Goal: Contribute content: Contribute content

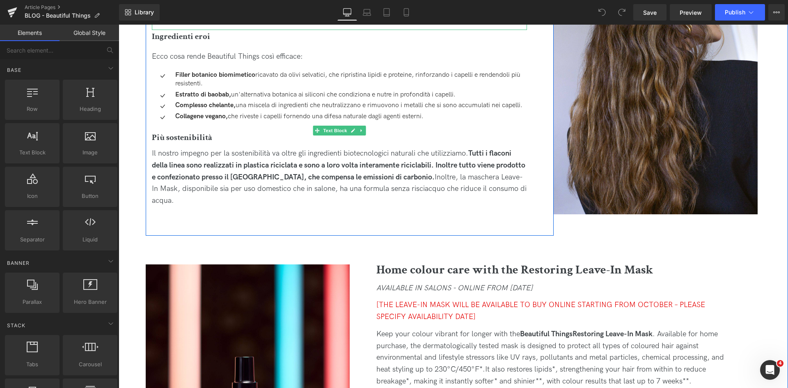
scroll to position [1067, 0]
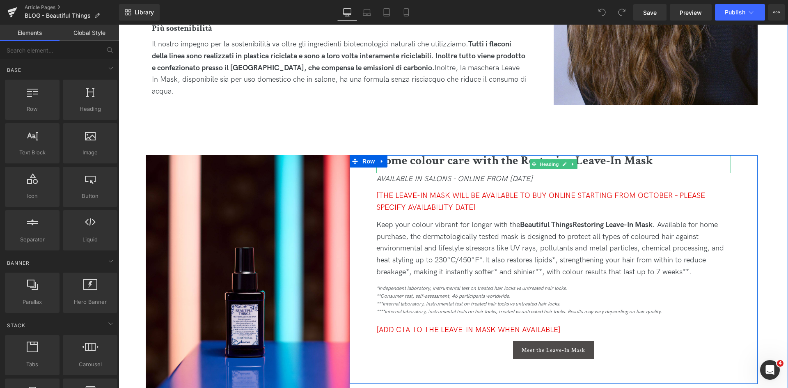
click at [452, 162] on b "Home colour care with the Restoring Leave-In Mask" at bounding box center [514, 161] width 277 height 16
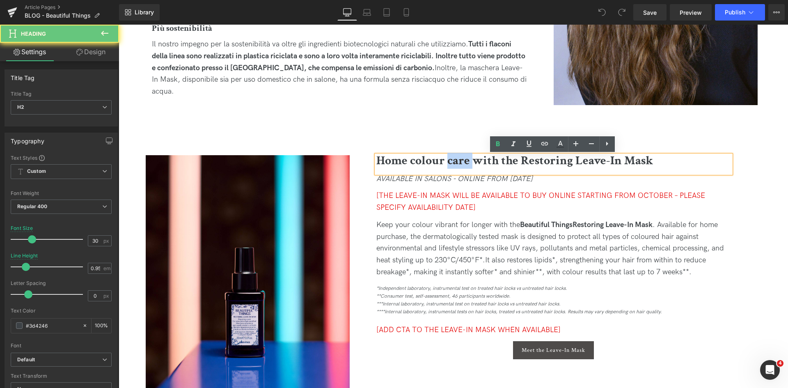
click at [452, 162] on b "Home colour care with the Restoring Leave-In Mask" at bounding box center [514, 161] width 277 height 16
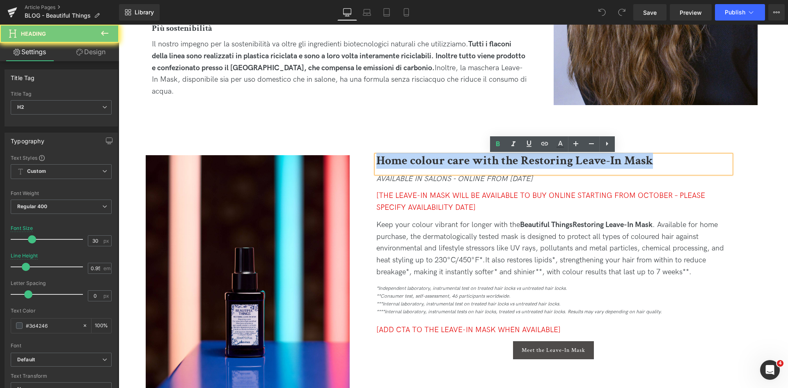
click at [452, 162] on b "Home colour care with the Restoring Leave-In Mask" at bounding box center [514, 161] width 277 height 16
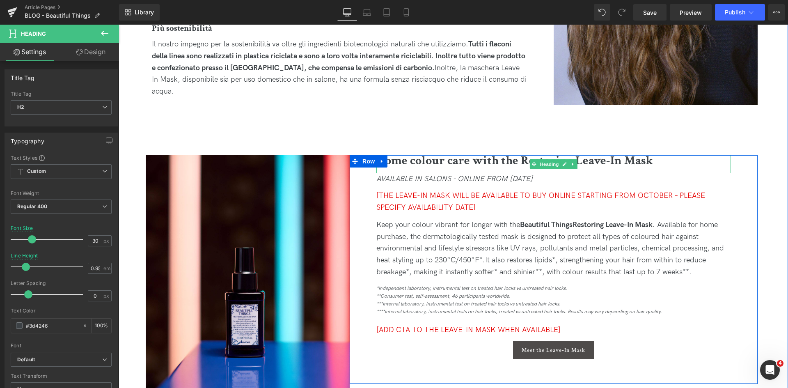
click at [472, 162] on b "Home colour care with the Restoring Leave-In Mask" at bounding box center [514, 161] width 277 height 16
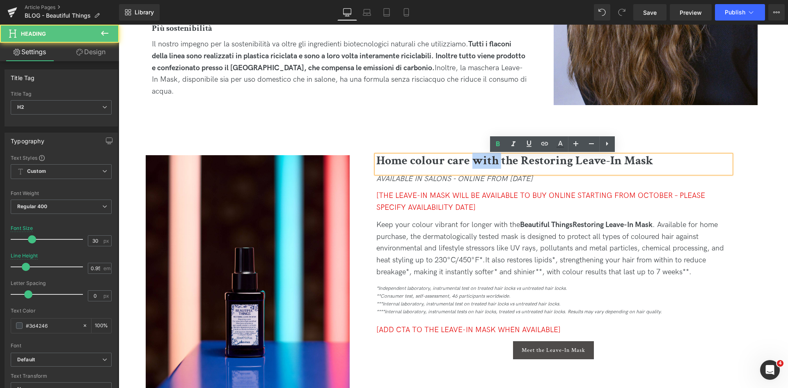
click at [472, 162] on b "Home colour care with the Restoring Leave-In Mask" at bounding box center [514, 161] width 277 height 16
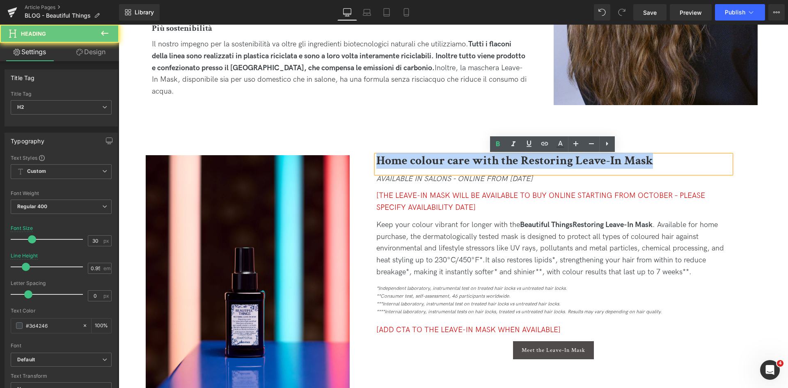
click at [472, 162] on b "Home colour care with the Restoring Leave-In Mask" at bounding box center [514, 161] width 277 height 16
paste div
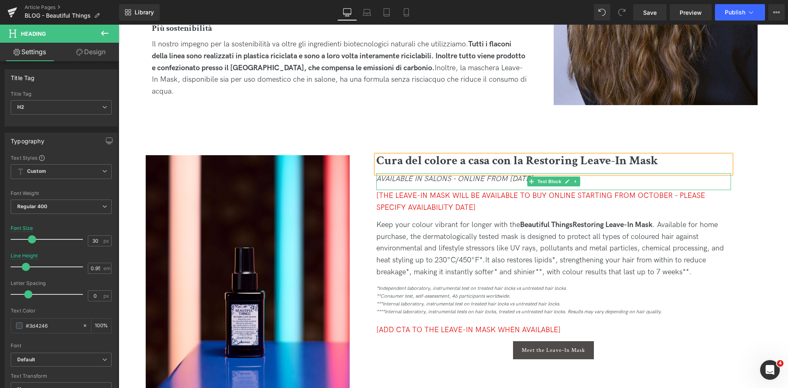
click at [484, 180] on icon "AVAILABLE IN SALONS - ONLINE FROM [DATE]" at bounding box center [454, 178] width 156 height 9
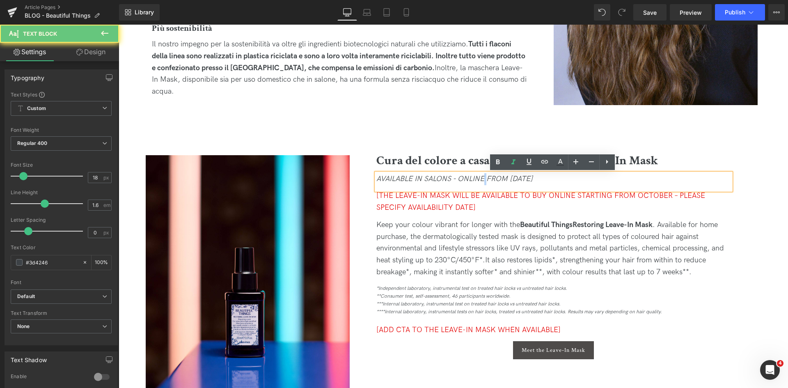
click at [484, 180] on icon "AVAILABLE IN SALONS - ONLINE FROM [DATE]" at bounding box center [454, 178] width 156 height 9
copy icon "AVAILABLE IN SALONS - ONLINE FROM [DATE]"
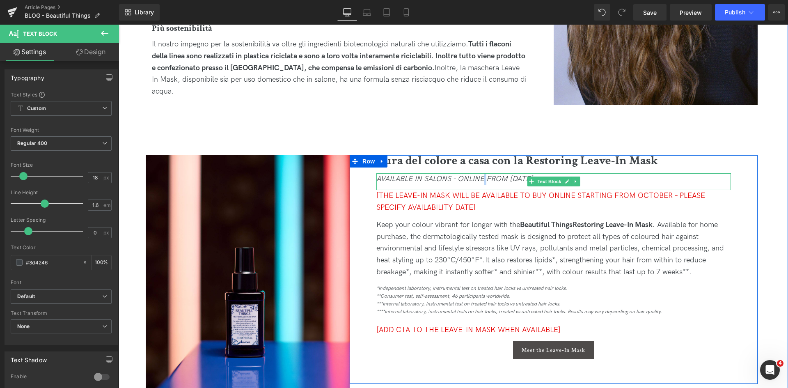
click at [461, 182] on icon "AVAILABLE IN SALONS - ONLINE FROM [DATE]" at bounding box center [454, 178] width 156 height 9
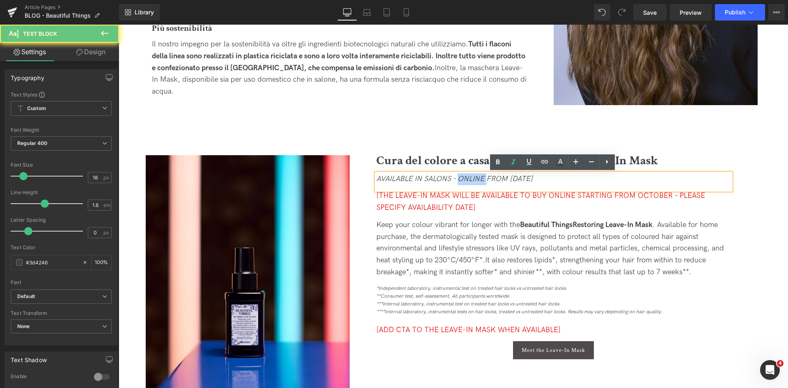
click at [461, 182] on icon "AVAILABLE IN SALONS - ONLINE FROM [DATE]" at bounding box center [454, 178] width 156 height 9
paste div
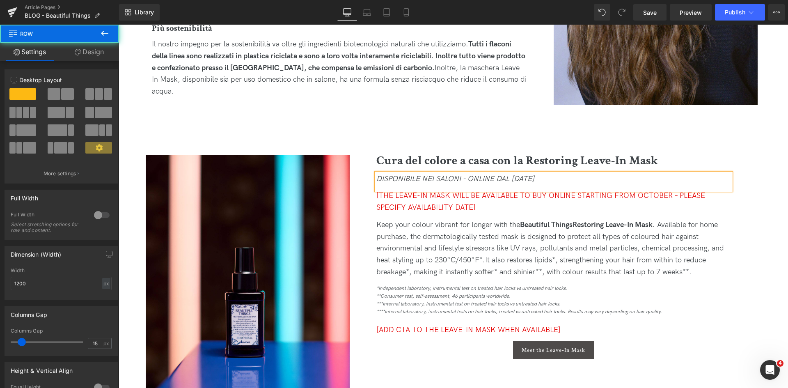
click at [749, 209] on div "Cura del colore a casa con la Restoring Leave-In Mask Heading DISPONIBILE NEI S…" at bounding box center [554, 269] width 408 height 229
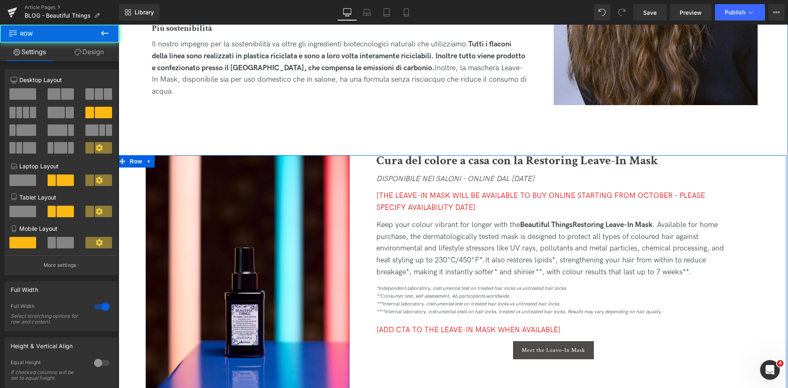
click at [761, 207] on div "Image Cura del colore a casa con la Restoring Leave-In Mask Heading DISPONIBILE…" at bounding box center [451, 282] width 669 height 255
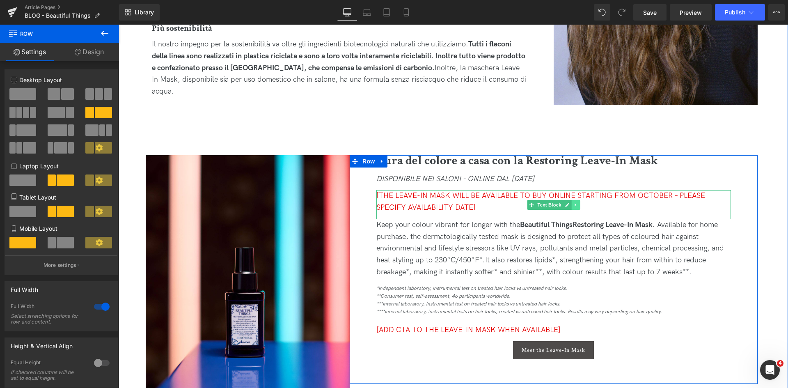
click at [576, 205] on icon at bounding box center [575, 204] width 5 height 5
click at [576, 205] on link at bounding box center [580, 205] width 9 height 10
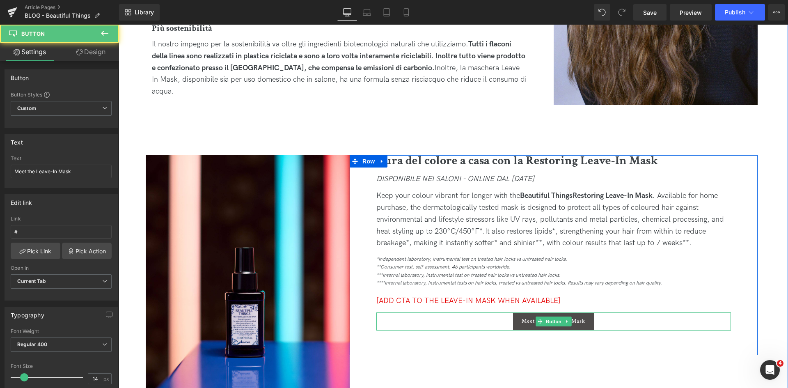
click at [615, 324] on div "Meet the Leave-In Mask" at bounding box center [553, 321] width 355 height 18
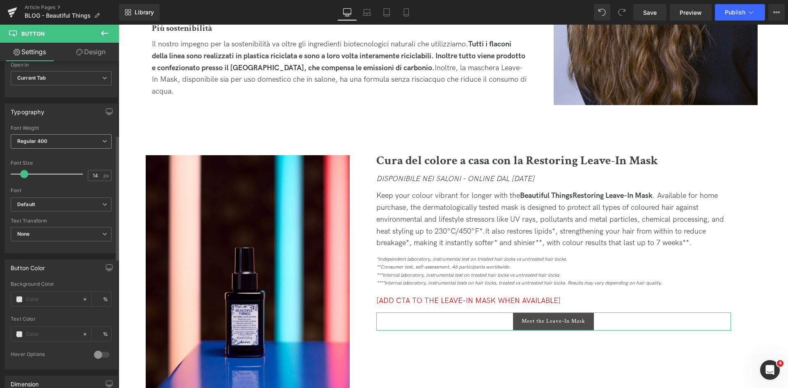
scroll to position [0, 0]
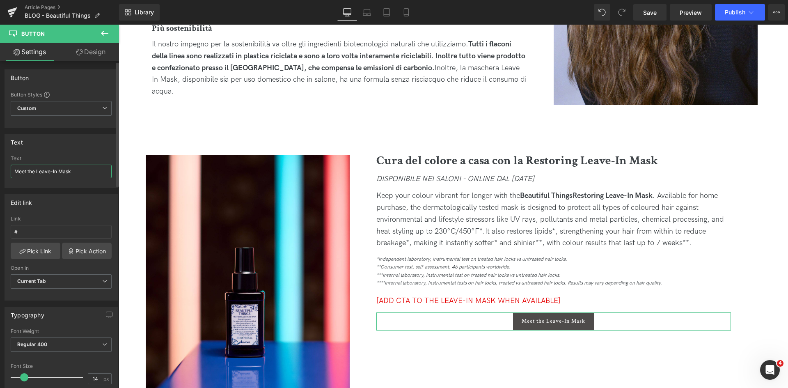
drag, startPoint x: 76, startPoint y: 171, endPoint x: 7, endPoint y: 172, distance: 69.8
click at [7, 172] on div "Meet the Leave-In Mask Text Meet the Leave-In Mask" at bounding box center [61, 172] width 112 height 32
type input "Scopri il prodotto"
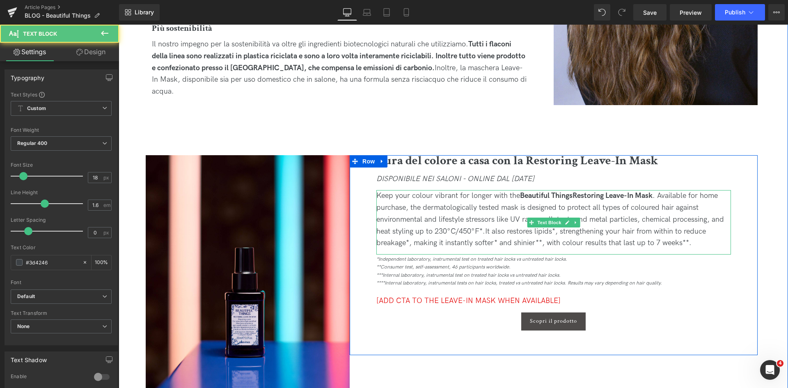
click at [600, 214] on div "Keep your colour vibrant for longer with the Beautiful Things Restoring Leave-I…" at bounding box center [553, 219] width 355 height 59
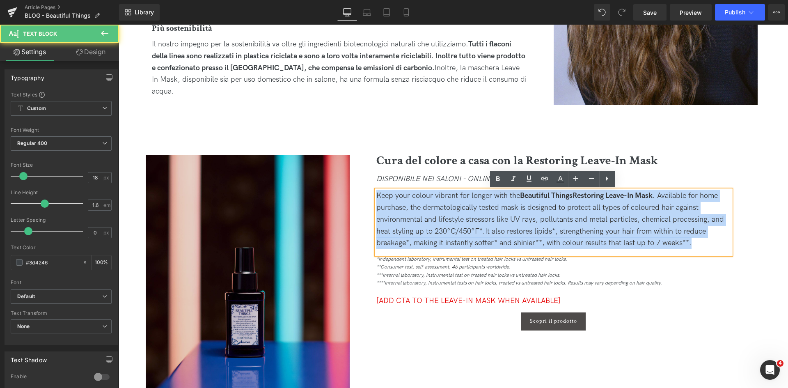
drag, startPoint x: 705, startPoint y: 246, endPoint x: 342, endPoint y: 182, distance: 368.8
click at [342, 182] on div "Image Cura del colore a casa con la Restoring Leave-In Mask Heading DISPONIBILE…" at bounding box center [451, 282] width 669 height 255
copy div "Keep your colour vibrant for longer with the Beautiful Things Restoring Leave-I…"
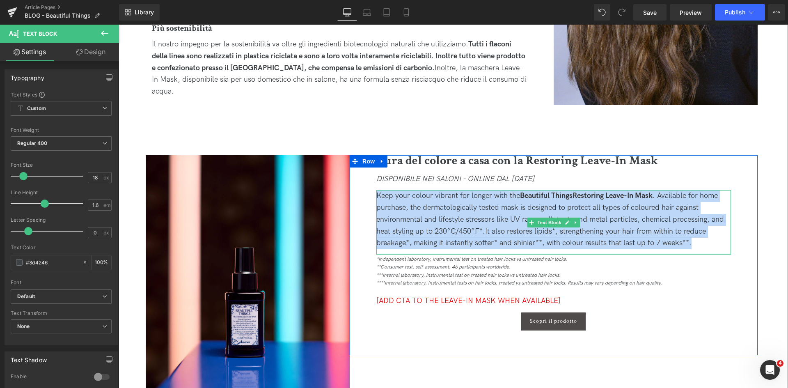
click at [611, 220] on span "Keep your colour vibrant for longer with the Beautiful Things Restoring Leave-I…" at bounding box center [550, 213] width 348 height 44
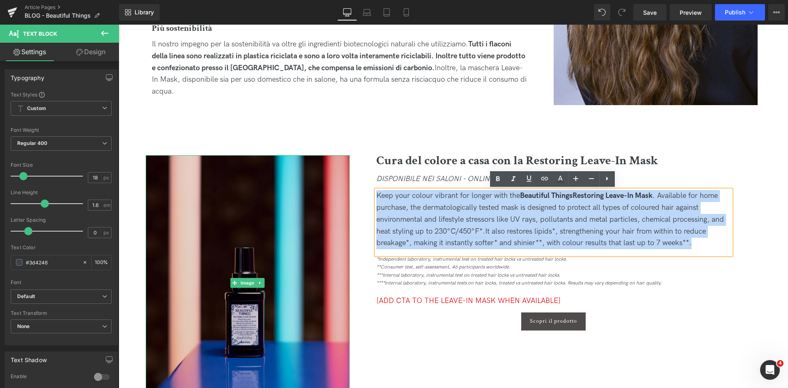
drag, startPoint x: 693, startPoint y: 246, endPoint x: 294, endPoint y: 186, distance: 403.1
click at [294, 186] on div "Image Cura del colore a casa con la Restoring Leave-In Mask Heading DISPONIBILE…" at bounding box center [451, 282] width 669 height 255
paste div
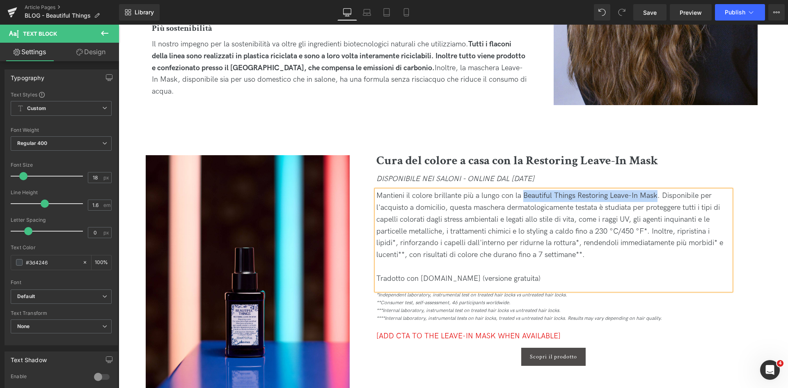
drag, startPoint x: 656, startPoint y: 194, endPoint x: 522, endPoint y: 193, distance: 133.4
click at [522, 193] on div "Mantieni il colore brillante più a lungo con la Beautiful Things Restoring Leav…" at bounding box center [553, 225] width 355 height 71
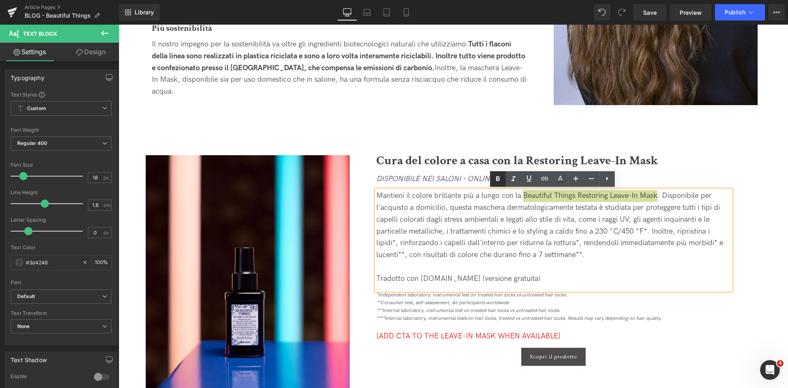
click at [494, 179] on icon at bounding box center [498, 179] width 10 height 10
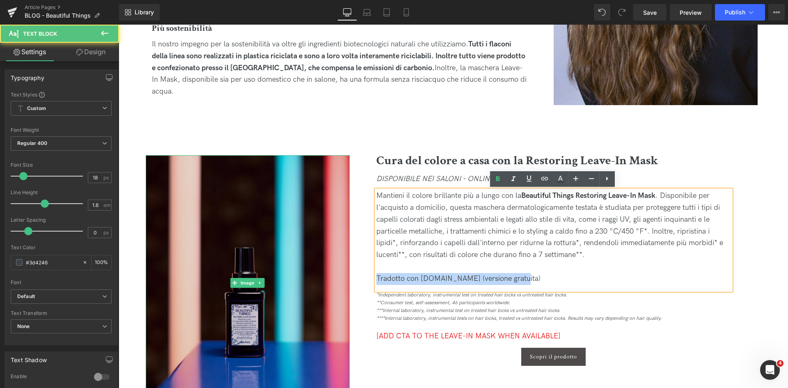
drag, startPoint x: 536, startPoint y: 279, endPoint x: 246, endPoint y: 273, distance: 290.3
click at [246, 273] on div "Image Cura del colore a casa con la Restoring Leave-In Mask Heading DISPONIBILE…" at bounding box center [451, 282] width 669 height 255
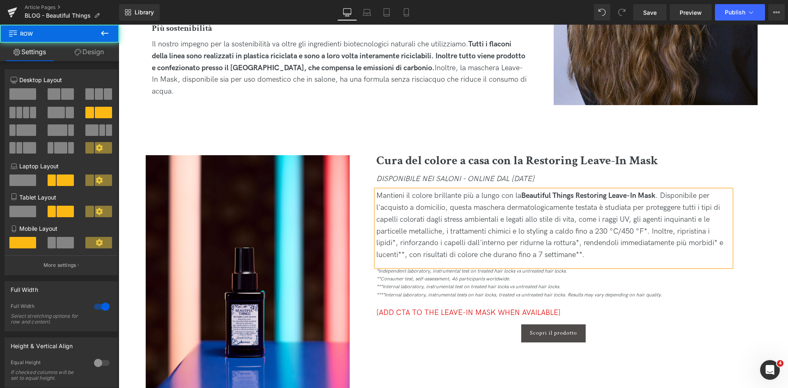
click at [761, 261] on div "Image Cura del colore a casa con la Restoring Leave-In Mask Heading DISPONIBILE…" at bounding box center [451, 282] width 669 height 255
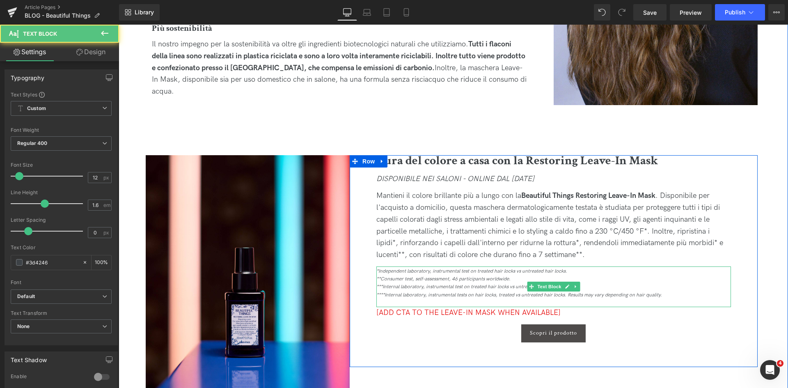
click at [456, 278] on icon "**Consumer test, self-assessment, 46 participants worldwide." at bounding box center [443, 279] width 134 height 6
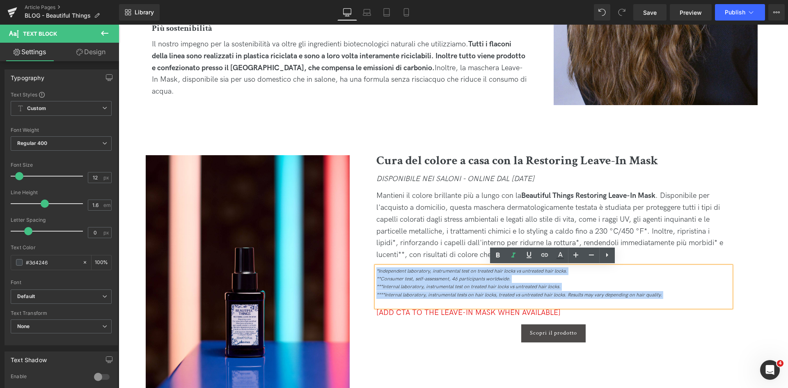
drag, startPoint x: 663, startPoint y: 298, endPoint x: 348, endPoint y: 242, distance: 319.4
click at [350, 242] on div "Cura del colore a casa con la Restoring Leave-In Mask Heading DISPONIBILE NEI S…" at bounding box center [554, 261] width 408 height 212
copy div "*Independent laboratory, instrumental test on treated hair locks vs untreated h…"
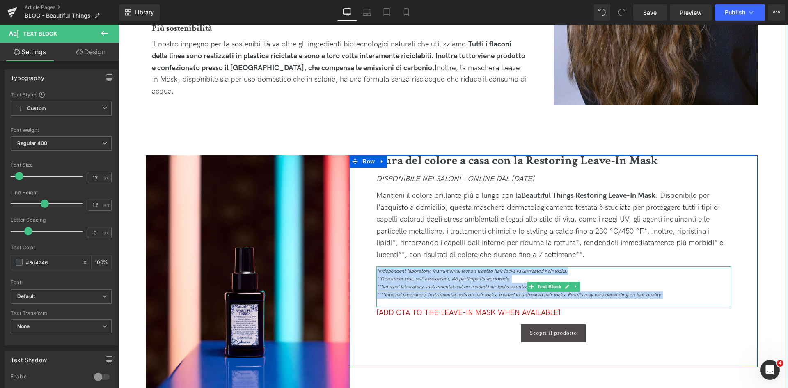
click at [562, 294] on icon "****Internal laboratory, instrumental tests on hair locks, treated vs untreated…" at bounding box center [519, 295] width 286 height 6
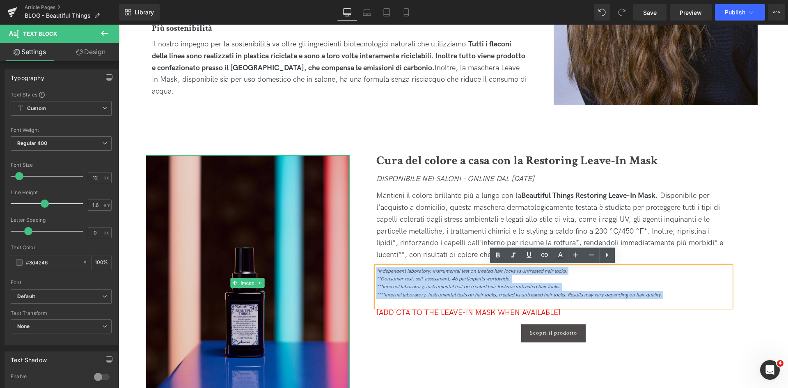
drag, startPoint x: 663, startPoint y: 297, endPoint x: 347, endPoint y: 248, distance: 320.2
click at [347, 248] on div "Image Cura del colore a casa con la Restoring Leave-In Mask Heading DISPONIBILE…" at bounding box center [451, 282] width 669 height 255
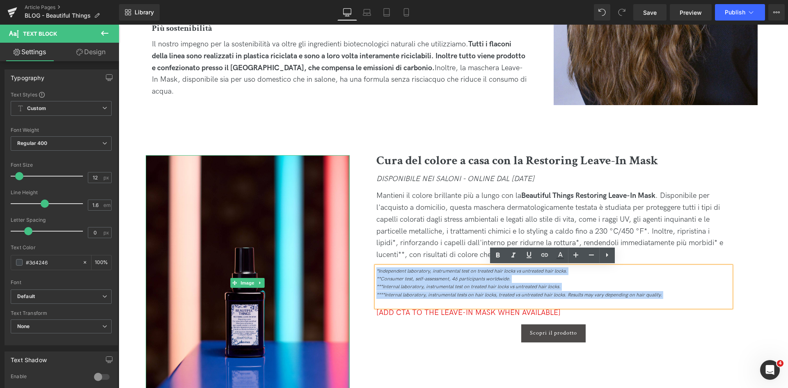
paste div
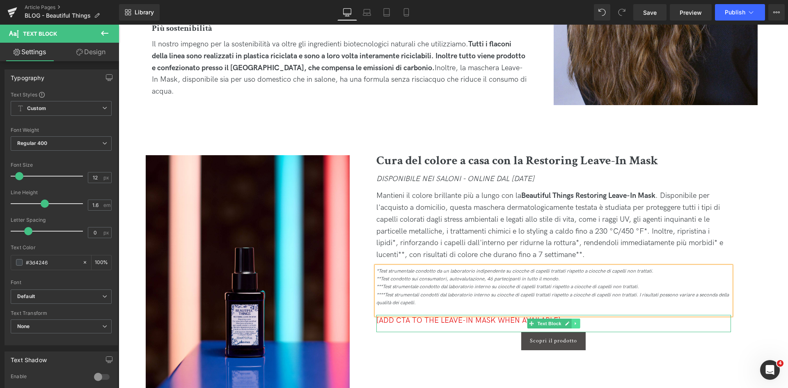
click at [576, 326] on icon at bounding box center [575, 323] width 5 height 5
click at [581, 321] on link at bounding box center [580, 324] width 9 height 10
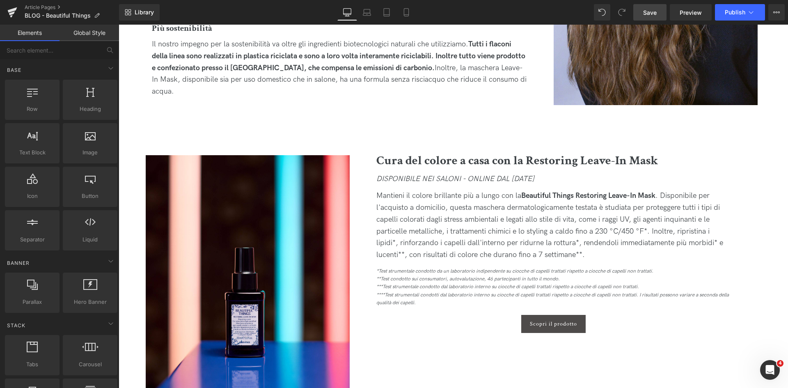
drag, startPoint x: 649, startPoint y: 16, endPoint x: 450, endPoint y: 31, distance: 198.8
click at [649, 16] on span "Save" at bounding box center [650, 12] width 14 height 9
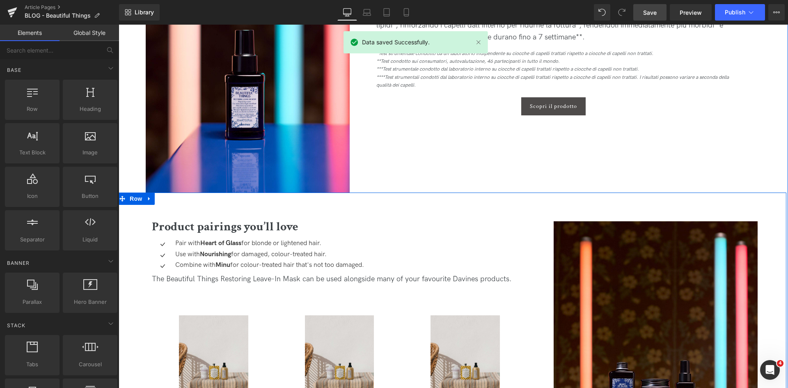
scroll to position [1314, 0]
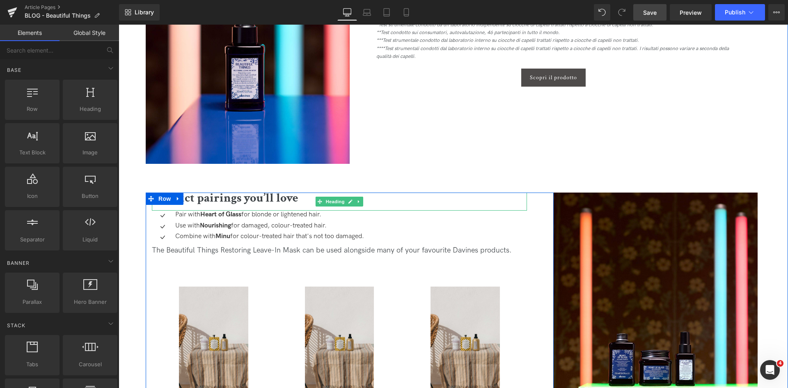
click at [225, 198] on b "Product pairings you’ll love" at bounding box center [225, 198] width 147 height 16
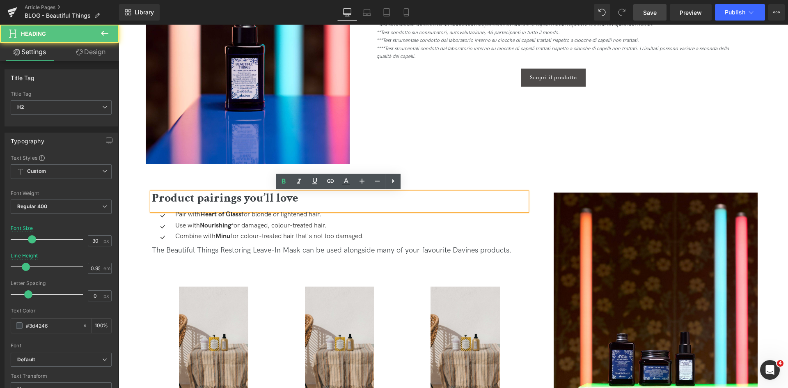
drag, startPoint x: 321, startPoint y: 205, endPoint x: 31, endPoint y: 199, distance: 290.7
click at [119, 199] on html "☁️ SPEDIZIONE GRATUITA DA 65€. FINO A 3 MONODOSE OMAGGIO CON OGNI ORDINE. Scopr…" at bounding box center [453, 79] width 669 height 2737
copy b "Product pairings you’ll love"
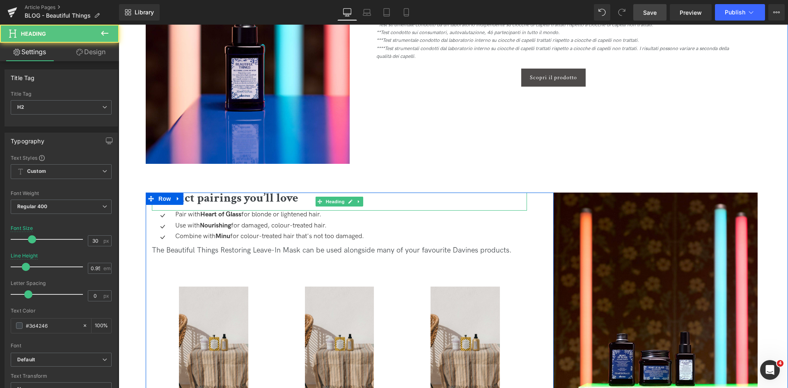
click at [388, 201] on h2 "Product pairings you’ll love" at bounding box center [339, 199] width 375 height 12
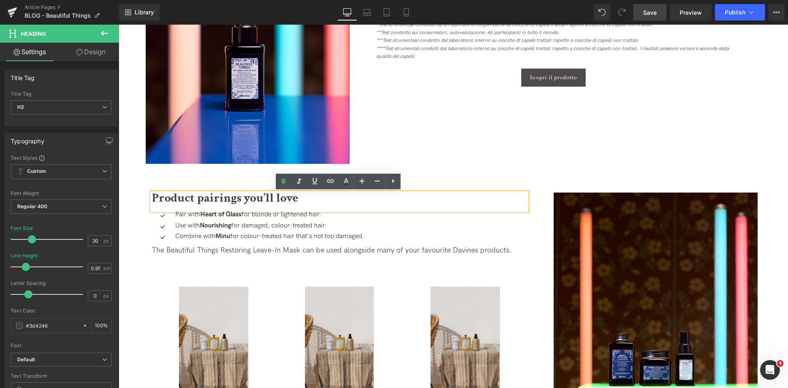
drag, startPoint x: 388, startPoint y: 201, endPoint x: 143, endPoint y: 171, distance: 246.9
click at [143, 171] on div "Product pairings you’ll love Heading Icon Pair with Heart of Glass for blonde o…" at bounding box center [451, 338] width 669 height 348
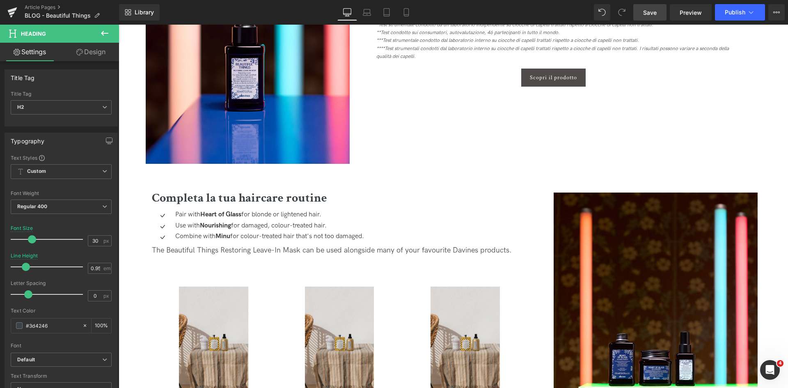
click at [654, 7] on link "Save" at bounding box center [649, 12] width 33 height 16
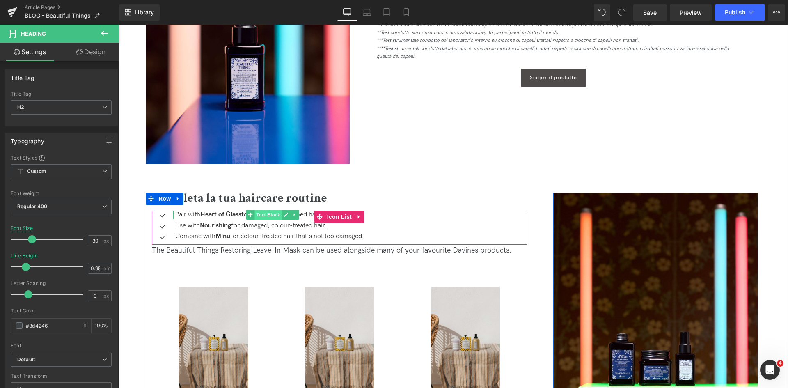
click at [258, 215] on span "Text Block" at bounding box center [267, 215] width 27 height 10
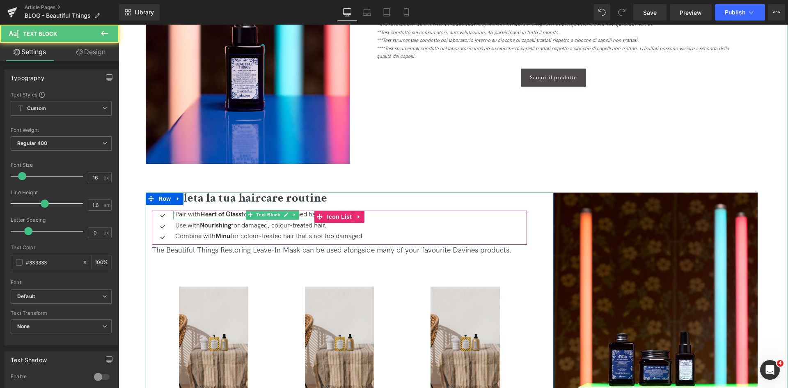
click at [225, 214] on strong "Heart of Glass" at bounding box center [220, 215] width 41 height 8
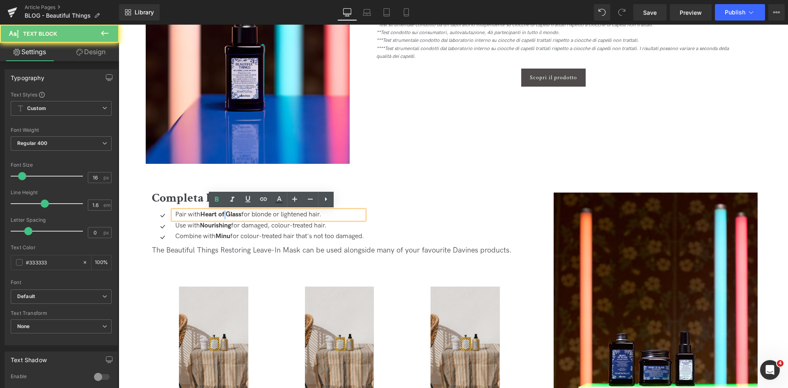
click at [225, 214] on strong "Heart of Glass" at bounding box center [220, 215] width 41 height 8
copy p "Pair with Heart of Glass for blonde or lightened hair."
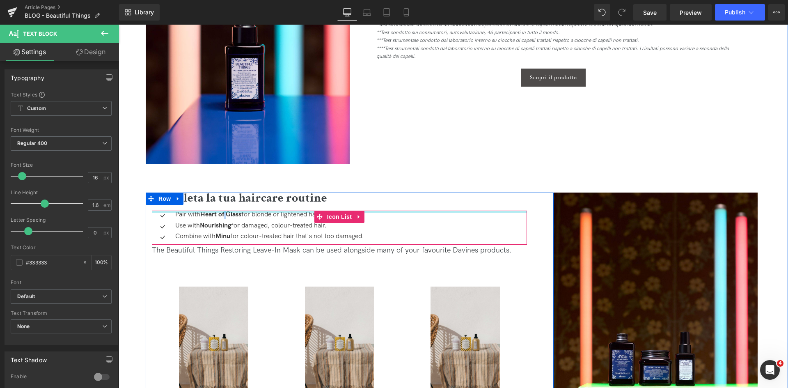
click at [273, 211] on div "Icon Pair with Heart of Glass for blonde or lightened hair. Text Block Icon Use…" at bounding box center [339, 228] width 375 height 34
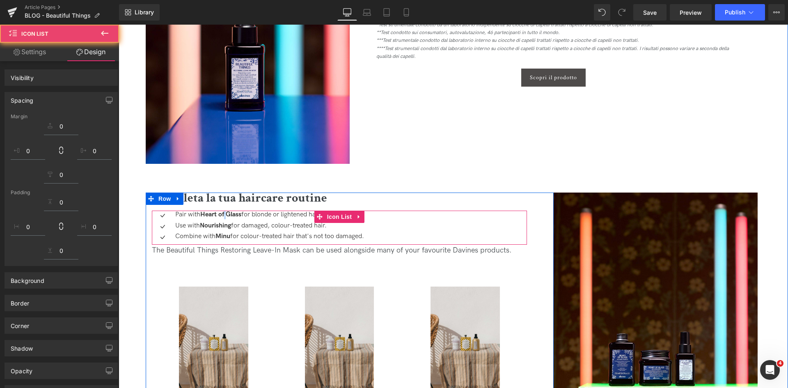
click at [273, 211] on div "Pair with Heart of Glass for blonde or lightened hair. Text Block" at bounding box center [268, 215] width 191 height 9
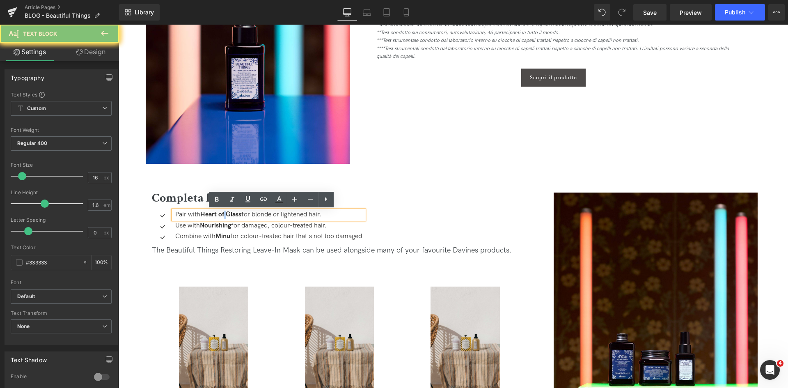
click at [273, 211] on p "Pair with Heart of Glass for blonde or lightened hair." at bounding box center [269, 215] width 189 height 9
click at [271, 215] on p "Pair with Heart of Glass for blonde or lightened hair." at bounding box center [269, 215] width 189 height 9
paste div
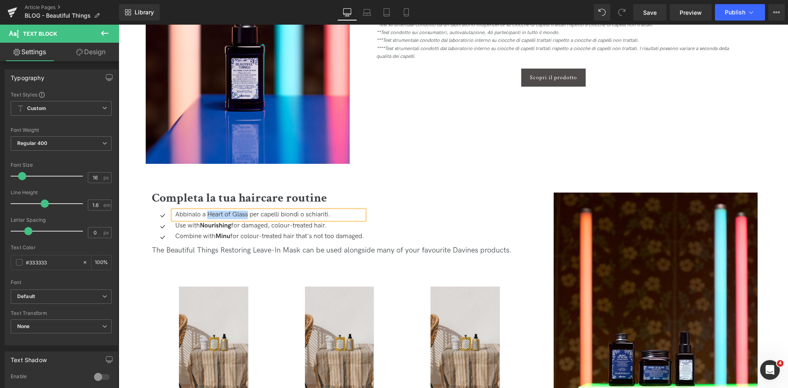
drag, startPoint x: 248, startPoint y: 213, endPoint x: 207, endPoint y: 213, distance: 41.0
click at [207, 213] on p "Abbinalo a Heart of Glass per capelli biondi o schiariti." at bounding box center [269, 215] width 189 height 9
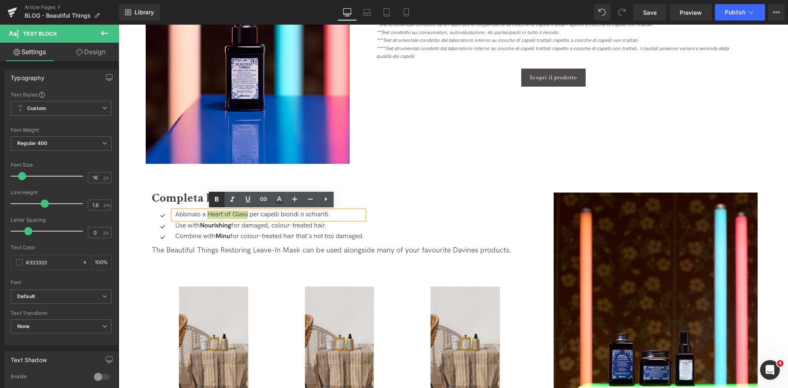
click at [217, 198] on icon at bounding box center [217, 200] width 10 height 10
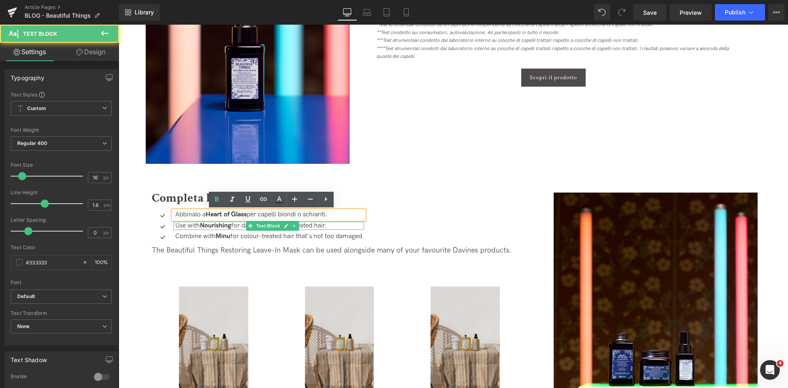
click at [231, 224] on strong "Nourishing" at bounding box center [215, 226] width 31 height 8
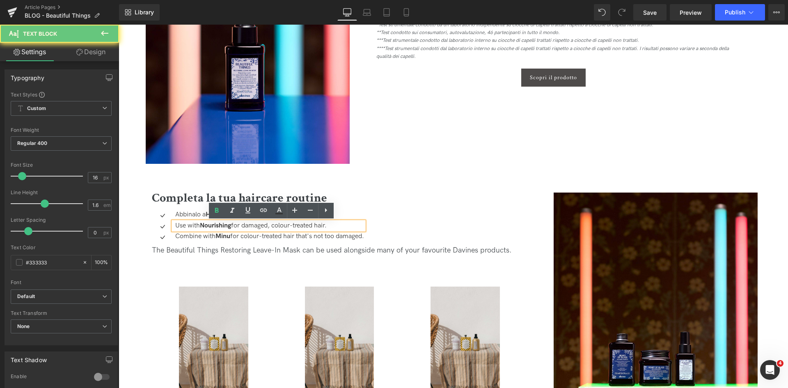
click at [231, 224] on strong "Nourishing" at bounding box center [215, 226] width 31 height 8
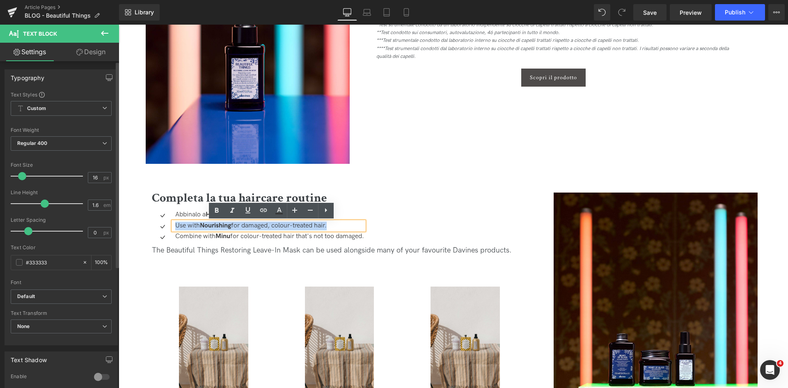
copy p "Use with Nourishing for damaged, colour-treated hair."
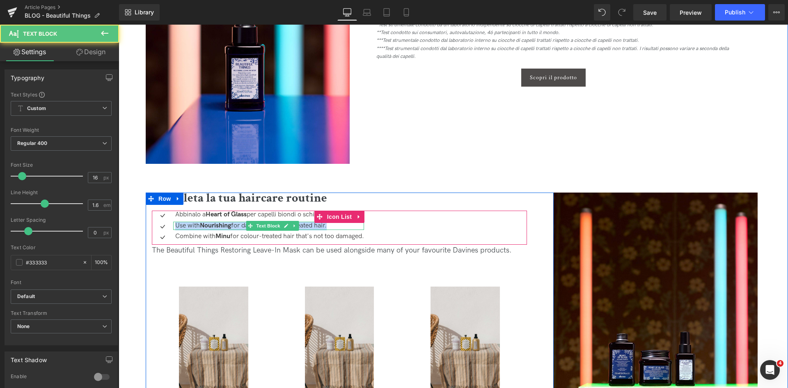
click at [231, 225] on strong "Nourishing" at bounding box center [215, 226] width 31 height 8
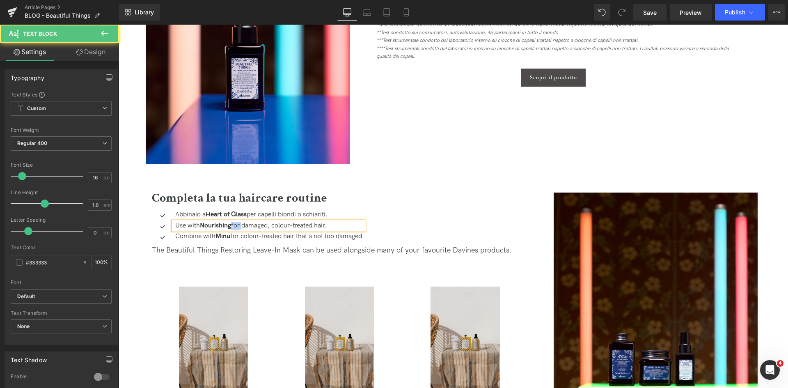
click at [231, 225] on strong "Nourishing" at bounding box center [215, 226] width 31 height 8
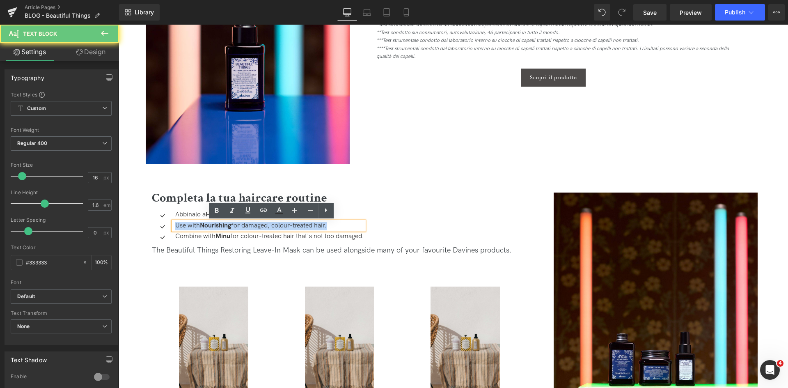
click at [231, 225] on strong "Nourishing" at bounding box center [215, 226] width 31 height 8
paste div
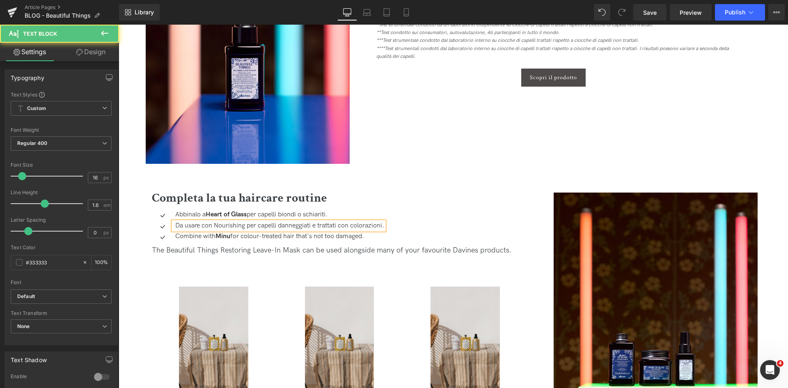
click at [242, 226] on p "Da usare con Nourishing per capelli danneggiati e trattati con colorazioni." at bounding box center [279, 226] width 209 height 9
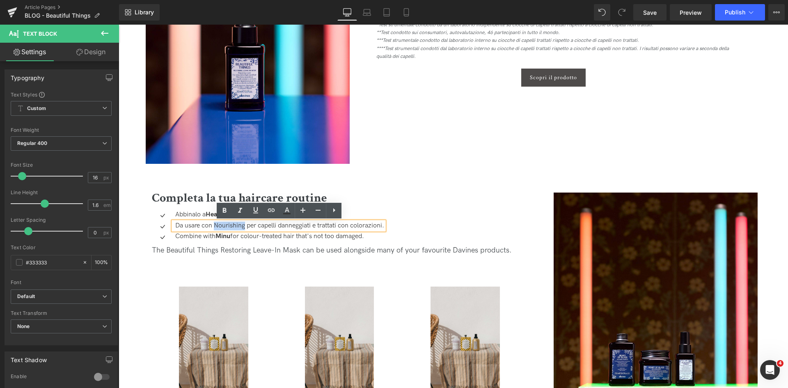
drag, startPoint x: 244, startPoint y: 227, endPoint x: 215, endPoint y: 225, distance: 28.8
click at [215, 225] on p "Da usare con Nourishing per capelli danneggiati e trattati con colorazioni." at bounding box center [279, 226] width 209 height 9
click at [222, 207] on icon at bounding box center [225, 211] width 10 height 10
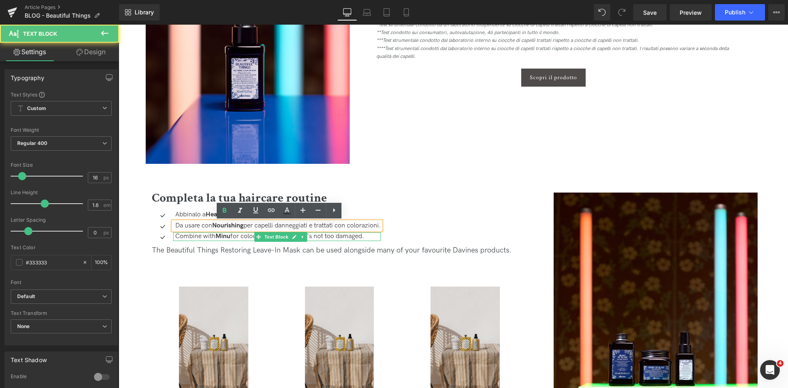
click at [228, 238] on strong "Minu" at bounding box center [222, 236] width 15 height 8
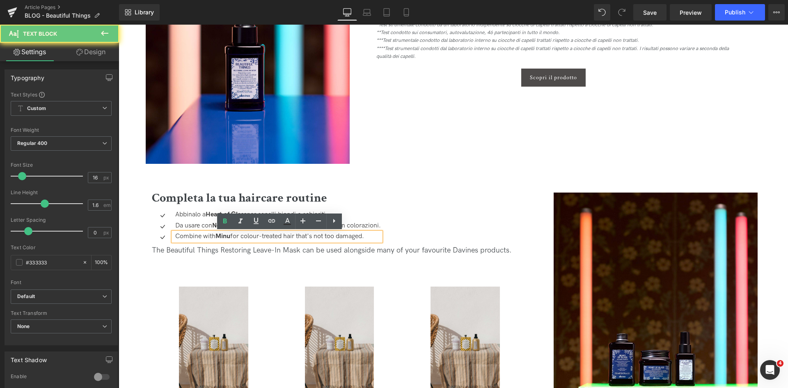
click at [228, 238] on strong "Minu" at bounding box center [222, 236] width 15 height 8
copy p "Combine with Minu for colour-treated hair that's not too damaged."
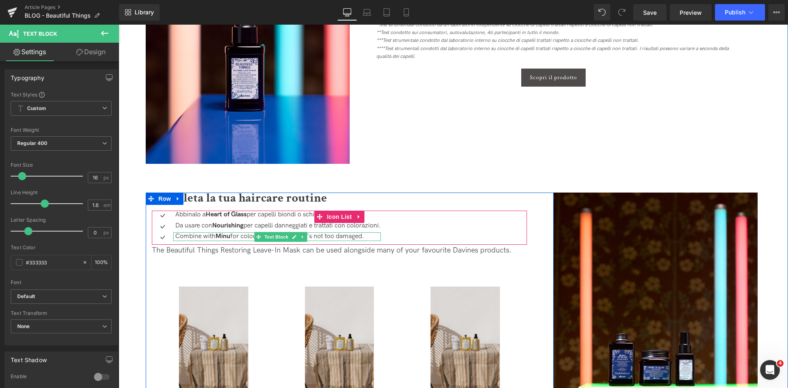
click at [237, 238] on p "Combine with Minu for colour-treated hair that's not too damaged." at bounding box center [278, 236] width 206 height 9
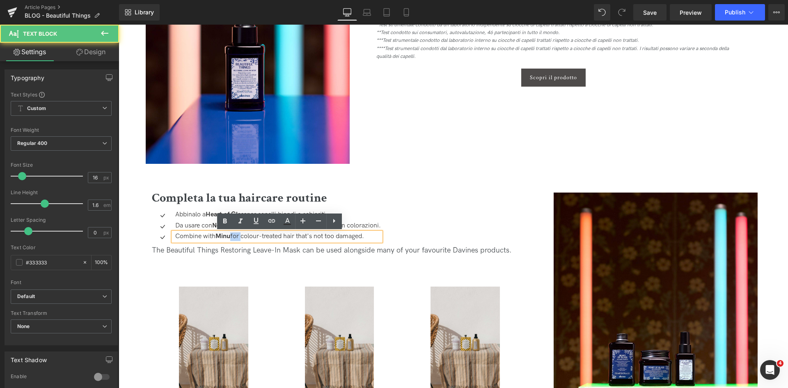
click at [237, 238] on p "Combine with Minu for colour-treated hair that's not too damaged." at bounding box center [278, 236] width 206 height 9
paste div
drag, startPoint x: 221, startPoint y: 234, endPoint x: 208, endPoint y: 233, distance: 12.8
click at [208, 233] on p "Abbinalo a Minu per capelli colorati non troppo danneggiati." at bounding box center [278, 236] width 206 height 9
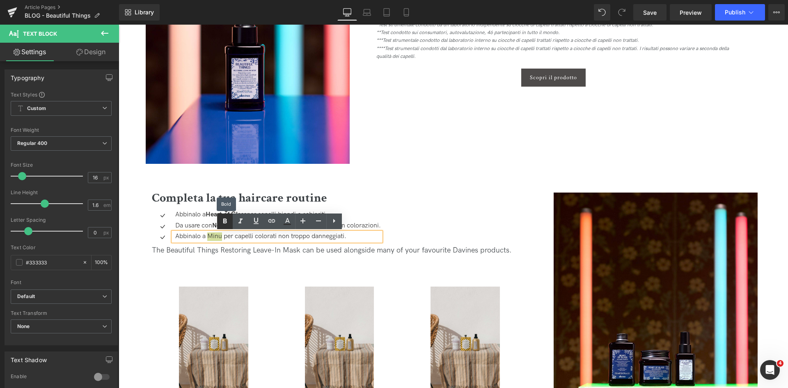
click at [222, 220] on icon at bounding box center [225, 221] width 10 height 10
click at [646, 17] on link "Save" at bounding box center [649, 12] width 33 height 16
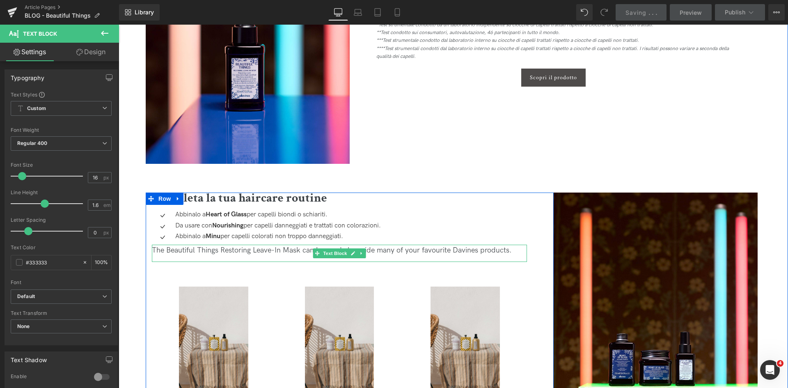
click at [279, 248] on div "The Beautiful Things Restoring Leave-In Mask can be used alongside many of your…" at bounding box center [339, 251] width 375 height 12
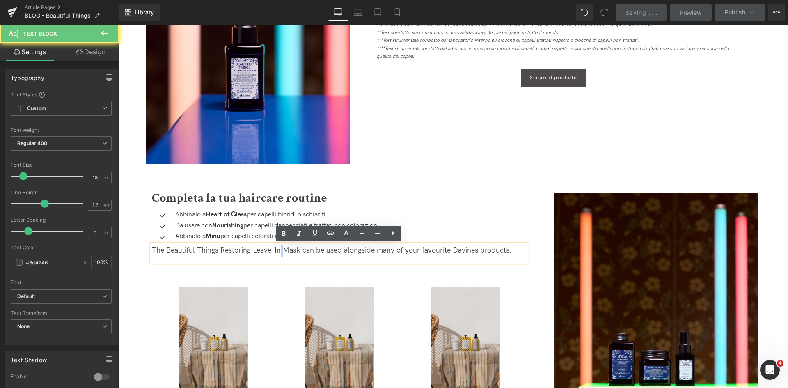
click at [279, 248] on div "The Beautiful Things Restoring Leave-In Mask can be used alongside many of your…" at bounding box center [339, 251] width 375 height 12
copy div "The Beautiful Things Restoring Leave-In Mask can be used alongside many of your…"
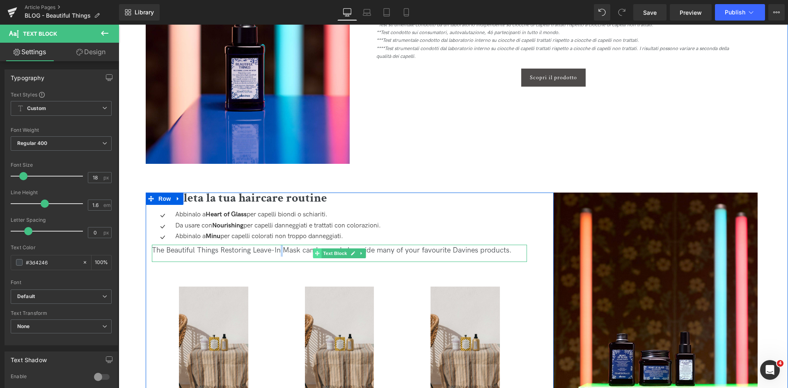
click at [313, 252] on span at bounding box center [317, 253] width 9 height 10
click at [296, 249] on div "The Beautiful Things Restoring Leave-In Mask can be used alongside many of your…" at bounding box center [339, 251] width 375 height 12
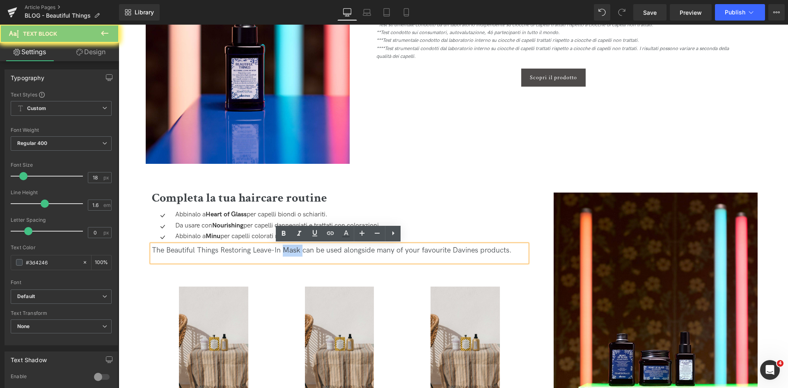
click at [296, 249] on div "The Beautiful Things Restoring Leave-In Mask can be used alongside many of your…" at bounding box center [339, 251] width 375 height 12
paste div
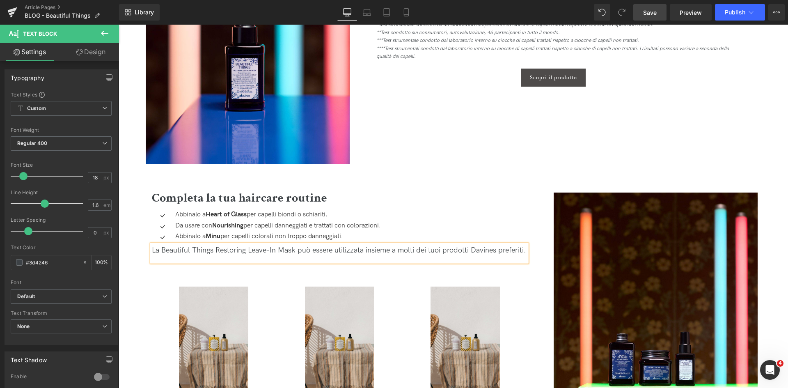
click at [651, 13] on span "Save" at bounding box center [650, 12] width 14 height 9
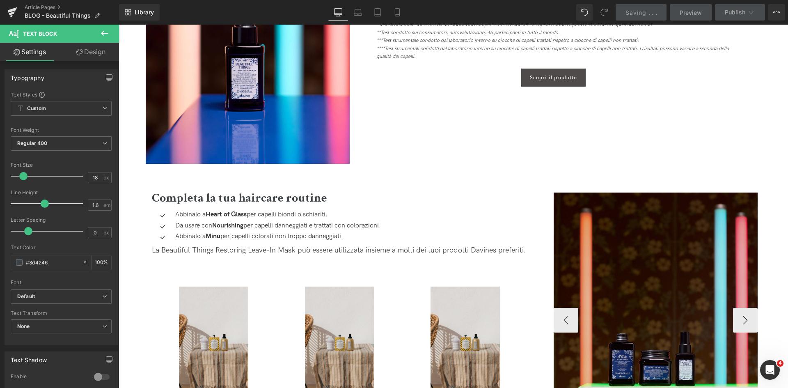
scroll to position [1478, 0]
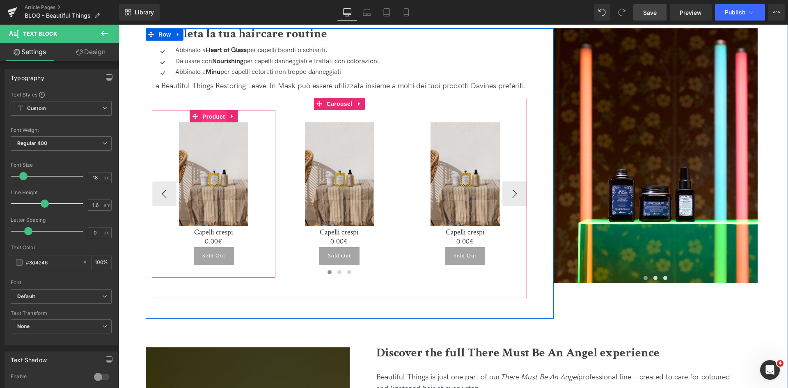
click at [218, 123] on span "Product" at bounding box center [213, 116] width 27 height 12
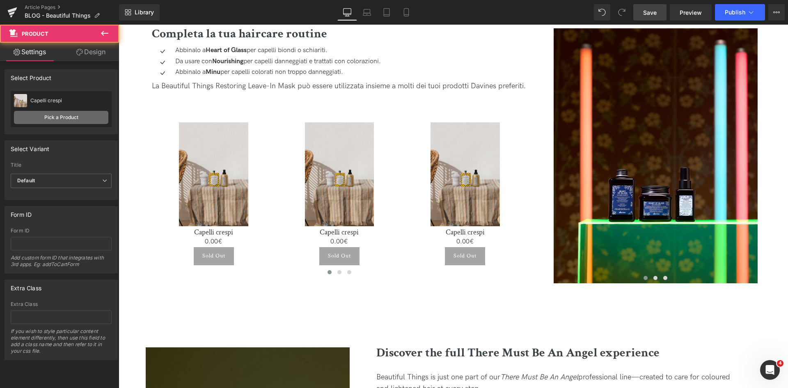
click at [79, 120] on link "Pick a Product" at bounding box center [61, 117] width 94 height 13
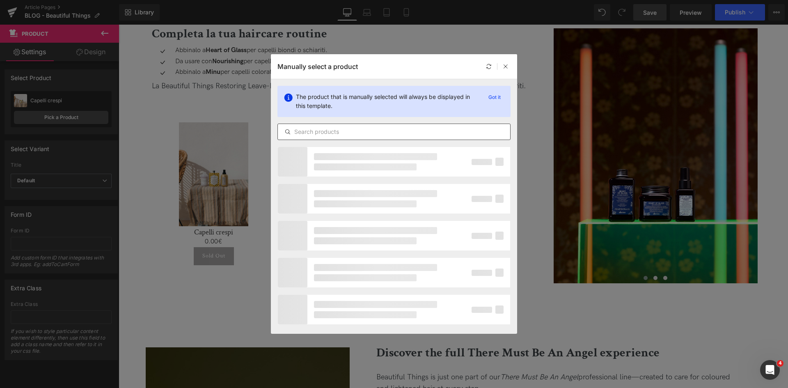
click at [360, 126] on div at bounding box center [393, 132] width 233 height 16
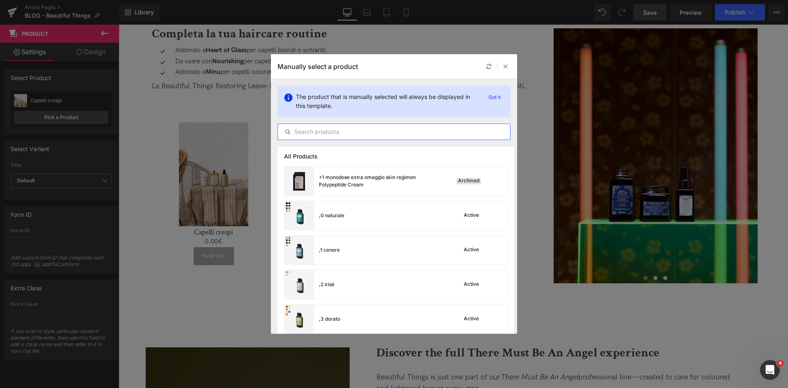
click at [358, 135] on input "text" at bounding box center [394, 132] width 232 height 10
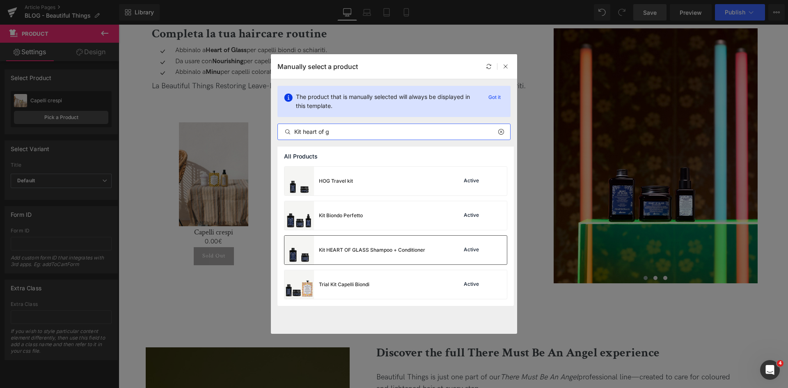
type input "Kit heart of g"
click at [365, 251] on div "Kit HEART OF GLASS Shampoo + Conditioner" at bounding box center [372, 249] width 106 height 7
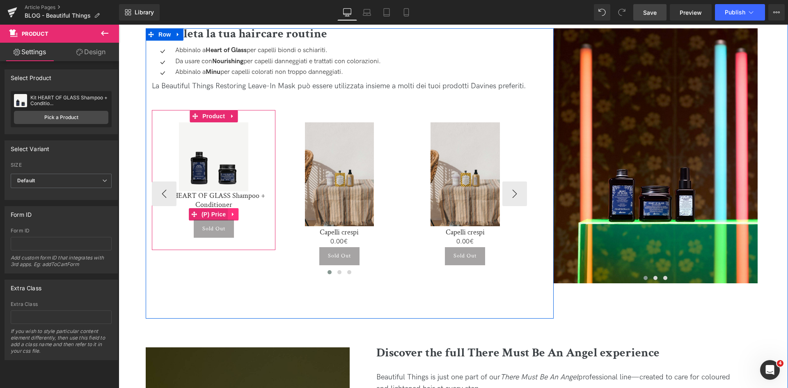
click at [234, 220] on link at bounding box center [233, 214] width 11 height 12
click at [236, 218] on icon at bounding box center [239, 214] width 6 height 6
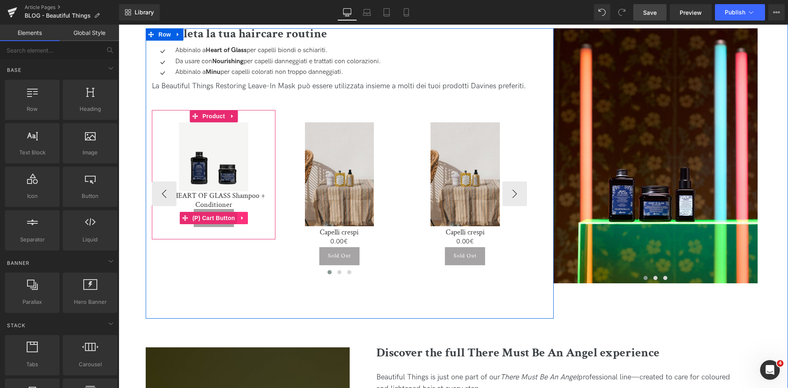
click at [242, 221] on icon at bounding box center [243, 218] width 6 height 6
click at [246, 221] on icon at bounding box center [248, 218] width 6 height 6
click at [241, 206] on link "Kit HEART OF GLASS Shampoo + Conditioner" at bounding box center [213, 200] width 115 height 18
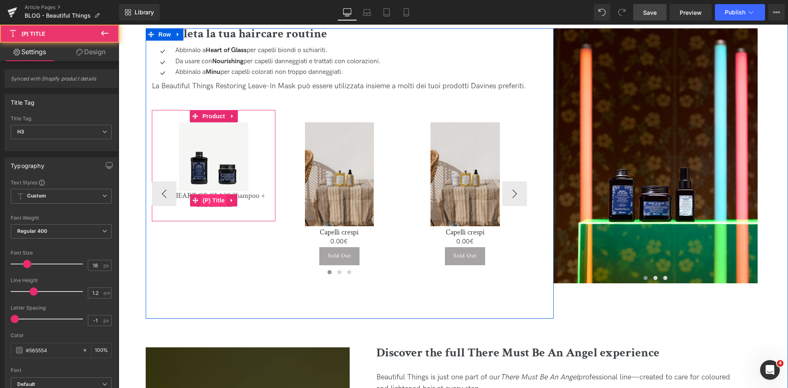
click at [217, 206] on span "(P) Title" at bounding box center [214, 200] width 26 height 12
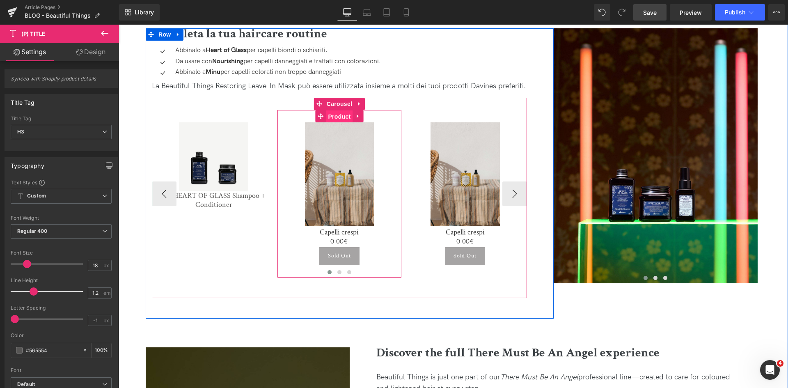
click at [347, 123] on span "Product" at bounding box center [339, 116] width 27 height 12
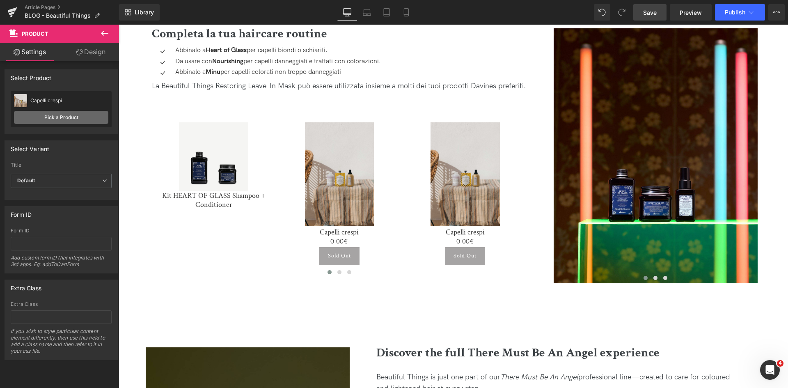
click at [88, 119] on link "Pick a Product" at bounding box center [61, 117] width 94 height 13
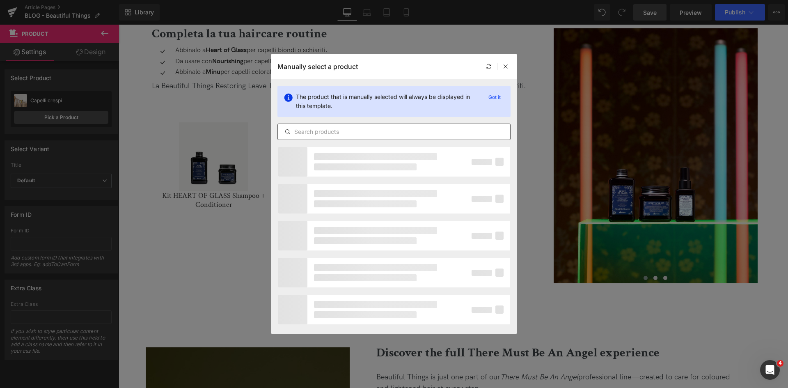
click at [373, 131] on input "text" at bounding box center [394, 132] width 232 height 10
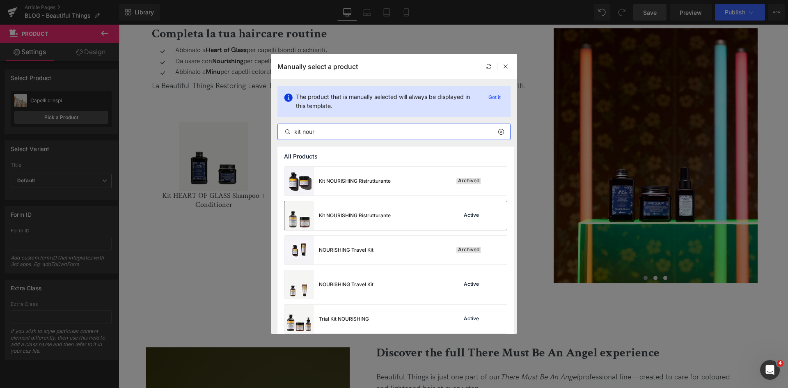
type input "kit nour"
drag, startPoint x: 260, startPoint y: 185, endPoint x: 378, endPoint y: 210, distance: 121.2
click at [378, 210] on div "Kit NOURISHING Ristrutturante" at bounding box center [337, 215] width 106 height 29
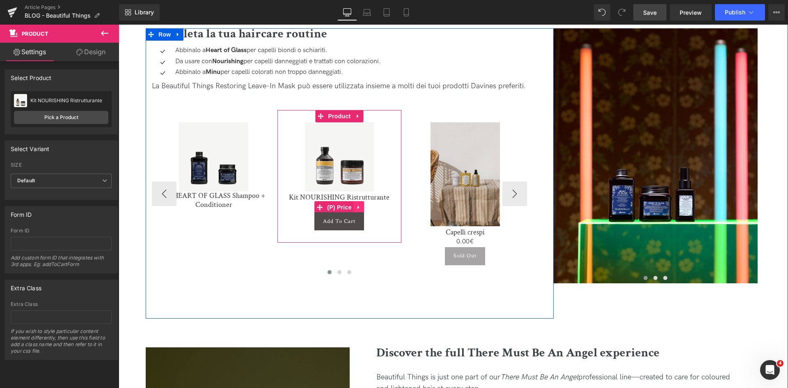
click at [358, 209] on icon at bounding box center [359, 207] width 2 height 4
click at [363, 210] on icon at bounding box center [365, 207] width 6 height 6
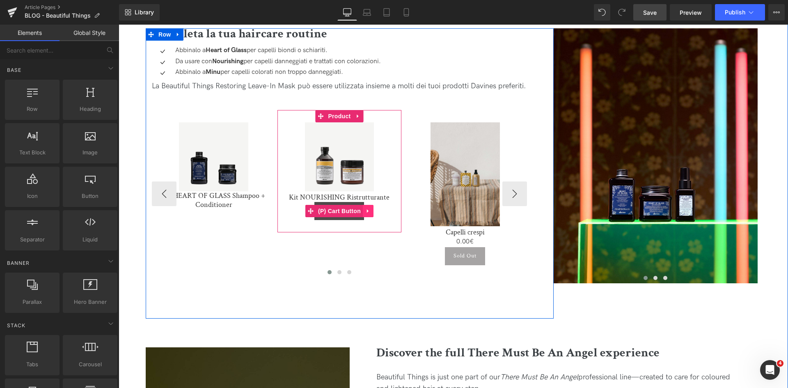
click at [367, 213] on icon at bounding box center [368, 211] width 2 height 4
click at [374, 214] on icon at bounding box center [374, 211] width 6 height 6
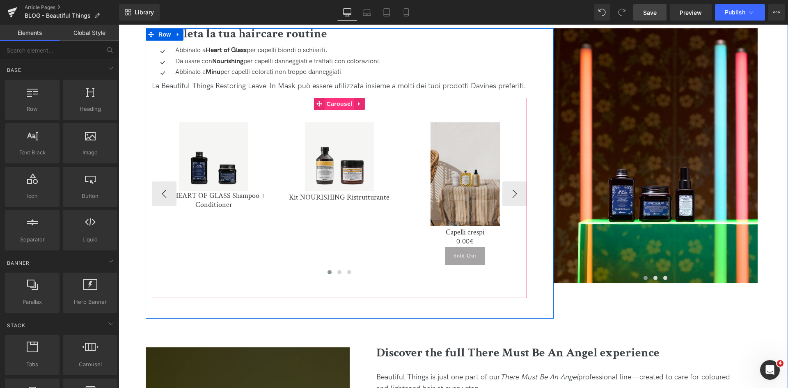
click at [334, 110] on span "Carousel" at bounding box center [340, 104] width 30 height 12
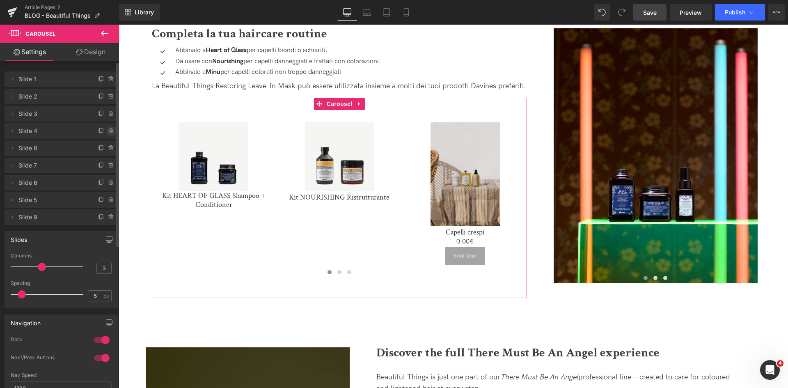
click at [109, 128] on icon at bounding box center [111, 131] width 7 height 7
click at [107, 129] on button "Delete" at bounding box center [102, 131] width 26 height 11
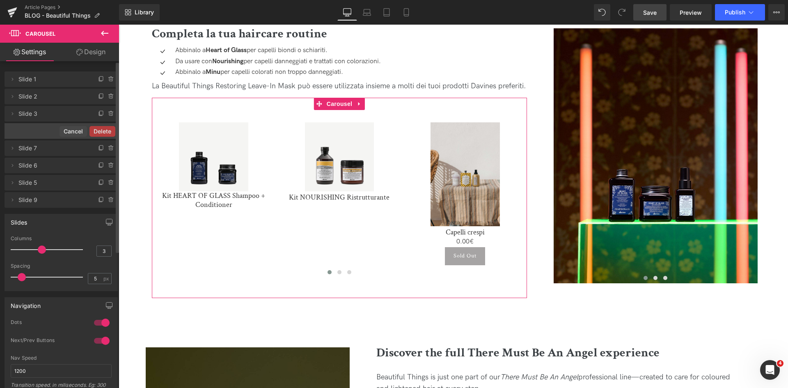
click at [97, 131] on button "Delete" at bounding box center [102, 131] width 26 height 11
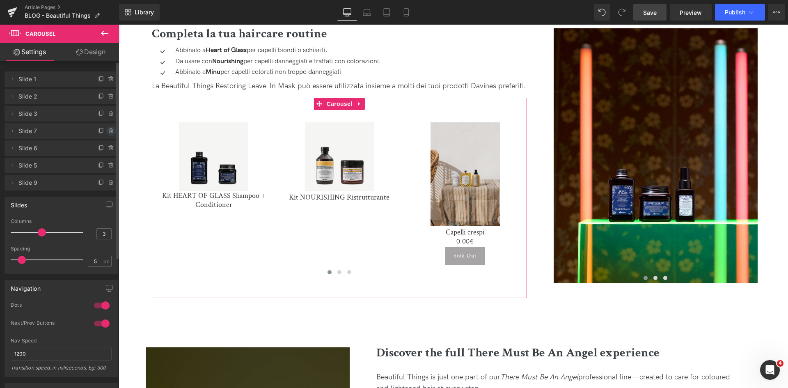
click at [108, 131] on icon at bounding box center [111, 131] width 7 height 7
click at [108, 131] on button "Delete" at bounding box center [102, 131] width 26 height 11
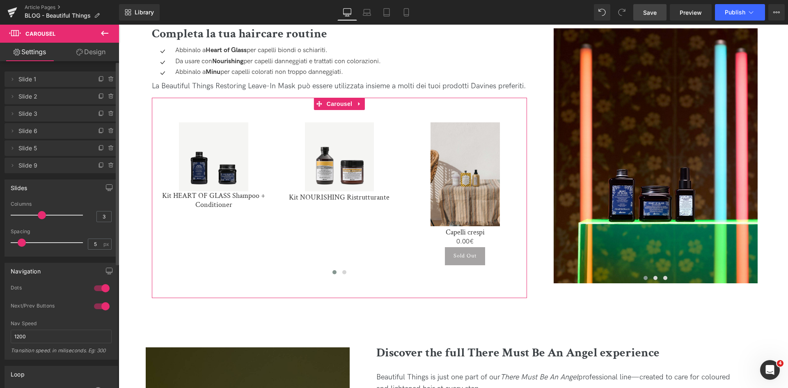
click at [108, 131] on icon at bounding box center [111, 131] width 7 height 7
click at [108, 131] on button "Delete" at bounding box center [102, 131] width 26 height 11
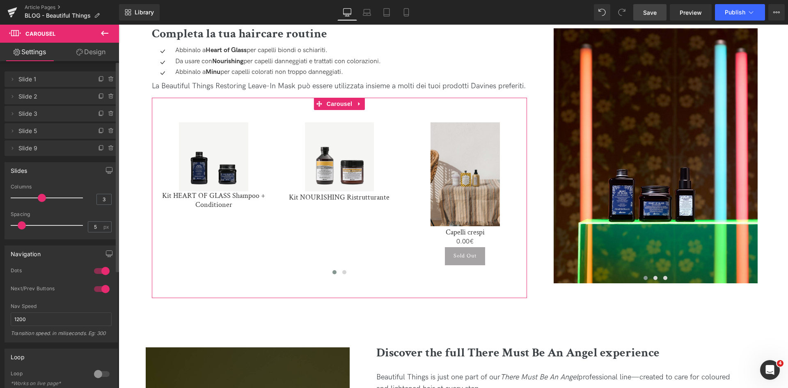
click at [108, 131] on icon at bounding box center [111, 131] width 7 height 7
click at [108, 131] on button "Delete" at bounding box center [102, 131] width 26 height 11
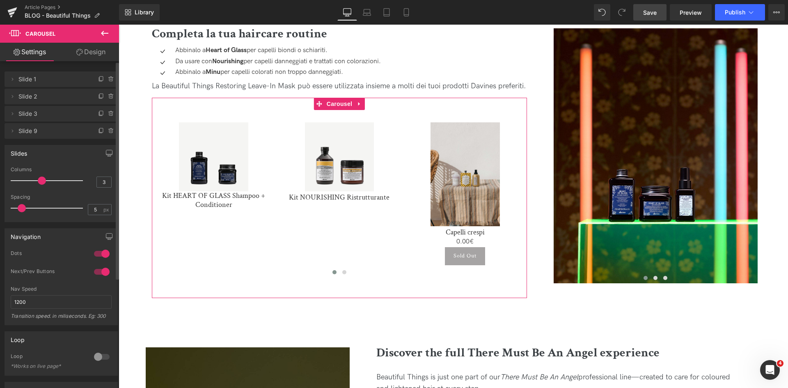
click at [108, 131] on icon at bounding box center [111, 131] width 7 height 7
click at [108, 131] on button "Delete" at bounding box center [102, 131] width 26 height 11
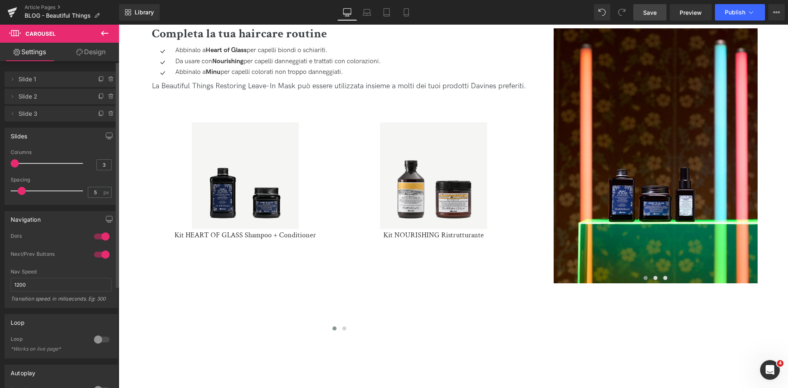
drag, startPoint x: 42, startPoint y: 163, endPoint x: 18, endPoint y: 165, distance: 23.9
click at [18, 165] on span at bounding box center [15, 163] width 8 height 8
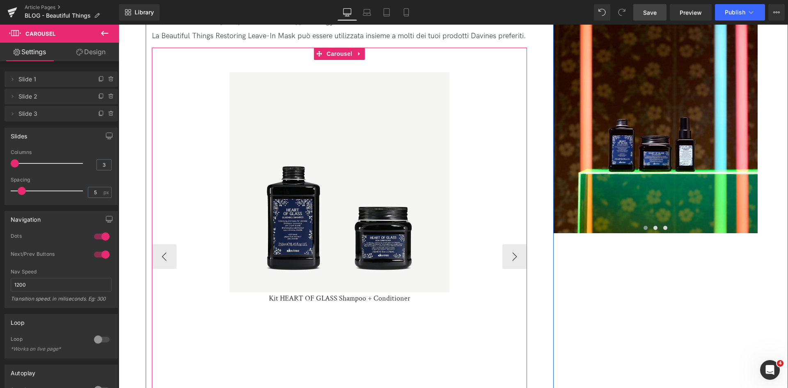
scroll to position [1519, 0]
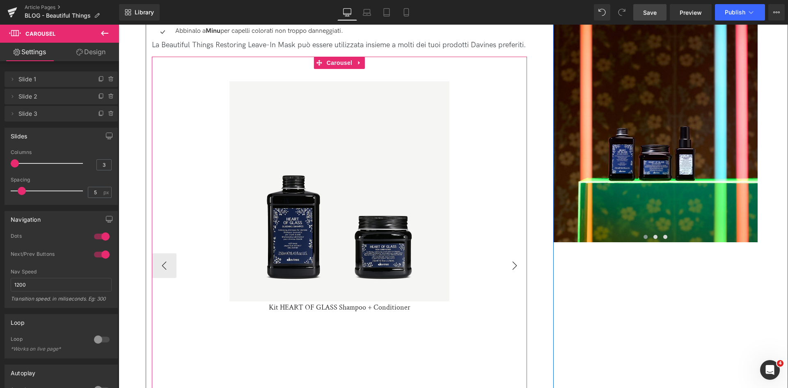
click at [515, 278] on button "›" at bounding box center [514, 265] width 25 height 25
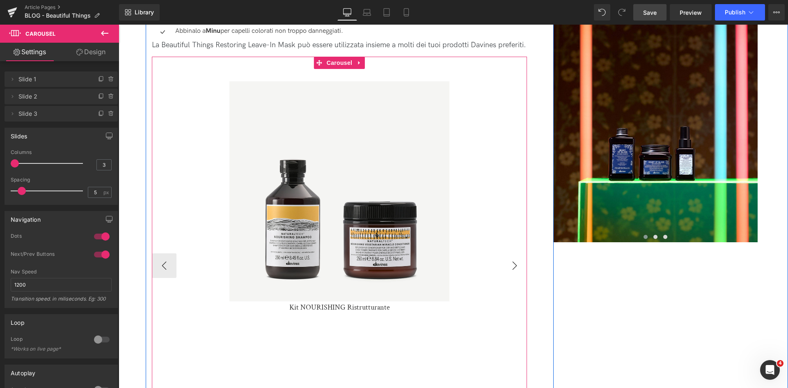
click at [515, 278] on button "›" at bounding box center [514, 265] width 25 height 25
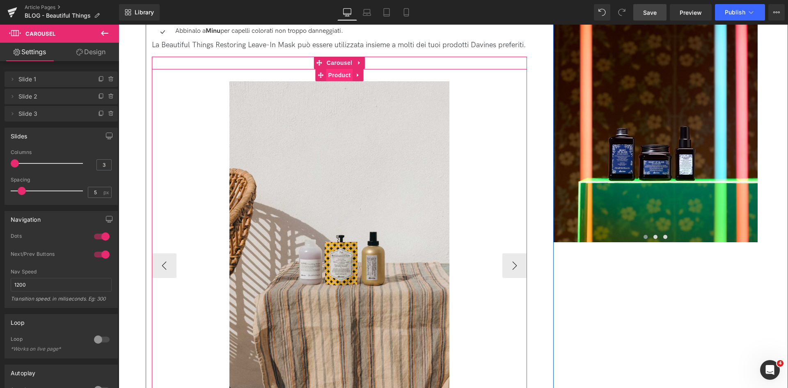
click at [346, 81] on span "Product" at bounding box center [339, 75] width 27 height 12
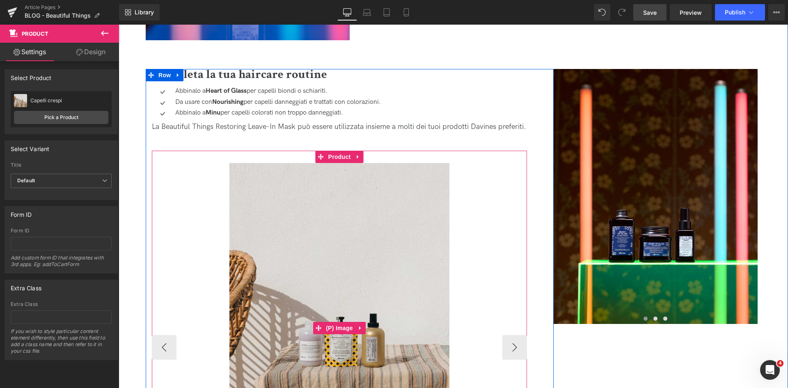
scroll to position [1437, 0]
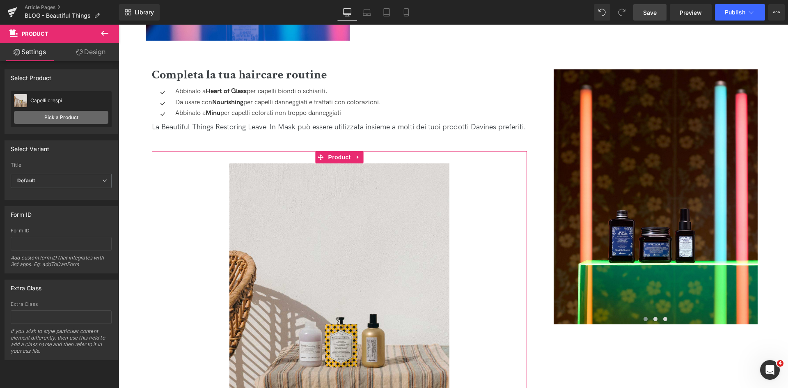
click at [78, 114] on link "Pick a Product" at bounding box center [61, 117] width 94 height 13
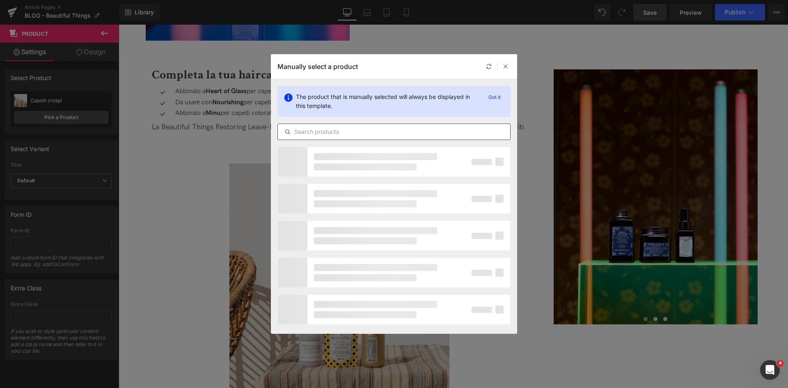
click at [331, 137] on div at bounding box center [393, 132] width 233 height 16
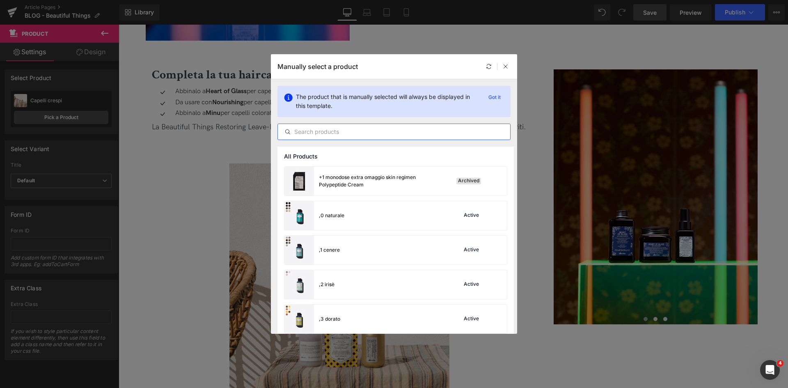
click at [331, 132] on input "text" at bounding box center [394, 132] width 232 height 10
click at [398, 130] on input "text" at bounding box center [394, 132] width 232 height 10
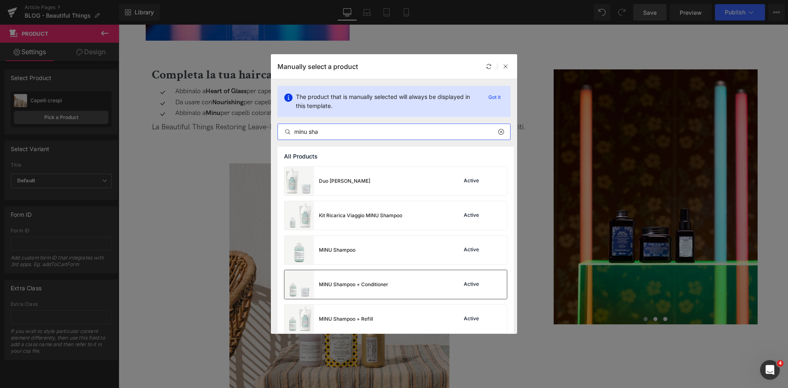
type input "minu sha"
click at [407, 287] on div "MINU Shampoo + Conditioner Active" at bounding box center [395, 284] width 222 height 29
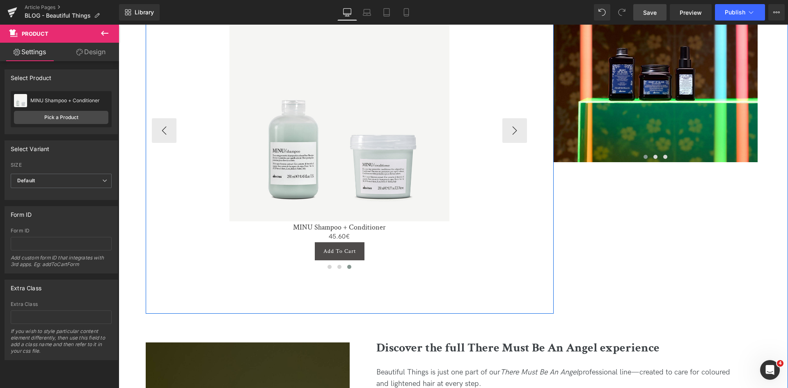
scroll to position [1601, 0]
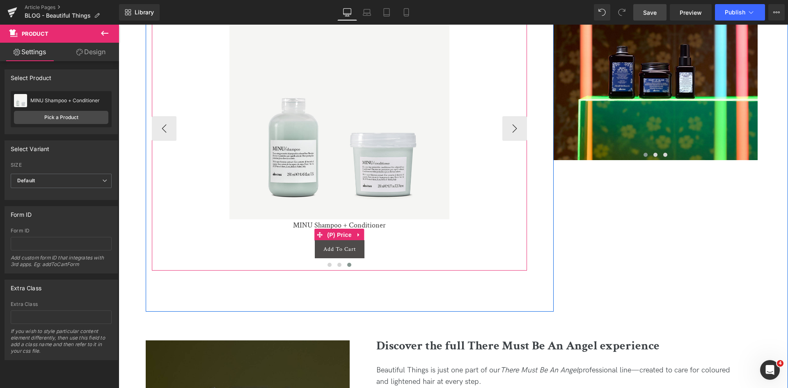
click at [356, 238] on icon at bounding box center [359, 235] width 6 height 6
click at [363, 238] on icon at bounding box center [365, 235] width 6 height 6
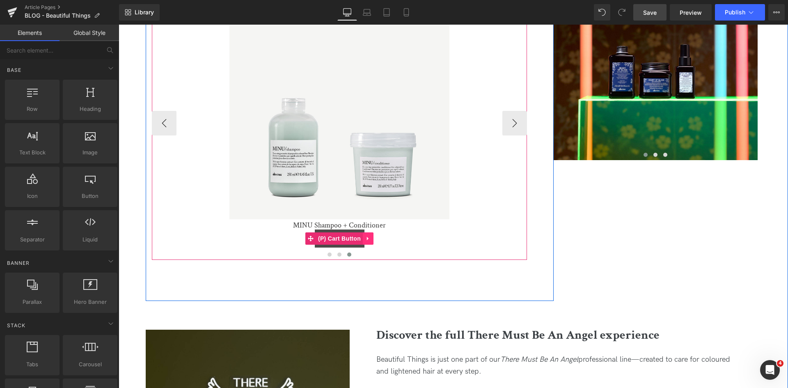
click at [367, 241] on icon at bounding box center [368, 239] width 2 height 4
click at [375, 245] on link at bounding box center [373, 238] width 11 height 12
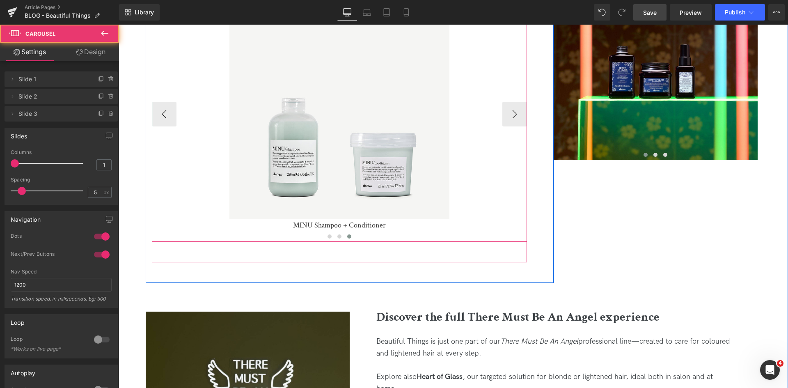
click at [394, 262] on div "Sale Off (P) Image Kit HEART OF GLASS Shampoo + Conditioner (P) Title Product S…" at bounding box center [339, 119] width 375 height 288
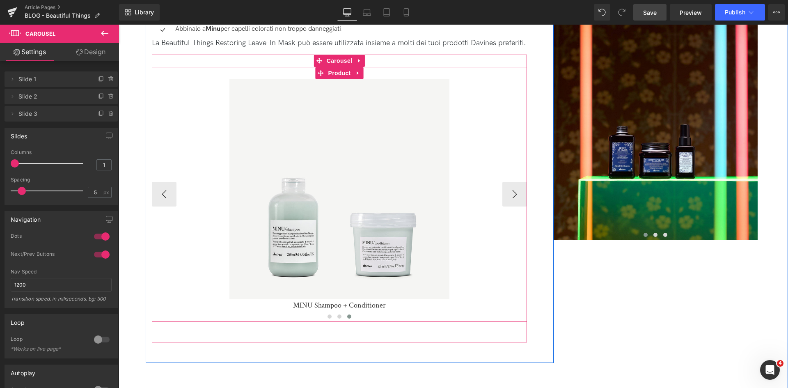
scroll to position [1396, 0]
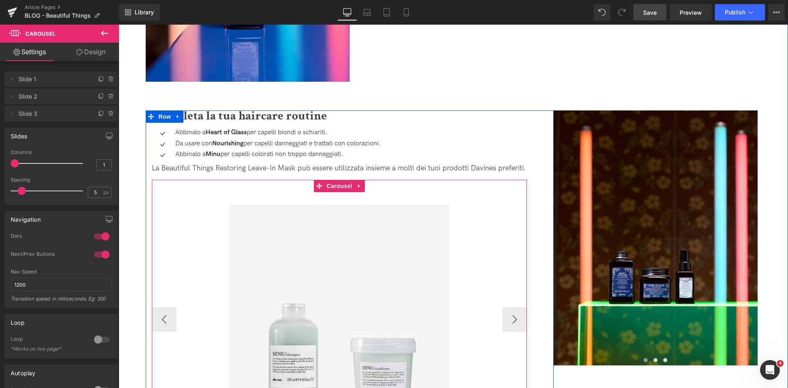
click at [245, 195] on div "Sale Off (P) Image Kit HEART OF GLASS Shampoo + Conditioner (P) Title Product S…" at bounding box center [339, 324] width 375 height 288
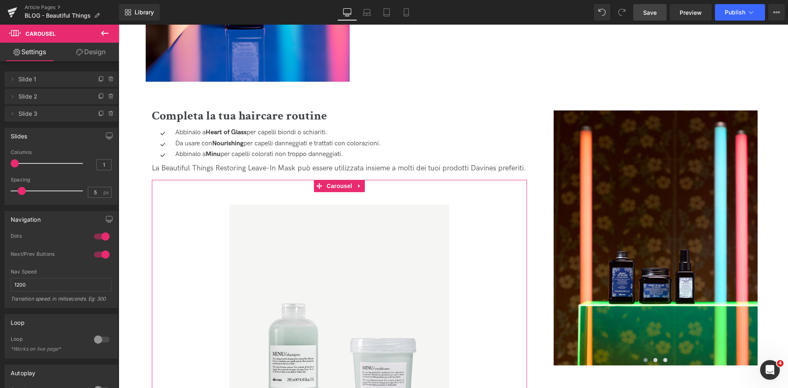
click at [98, 50] on link "Design" at bounding box center [91, 52] width 60 height 18
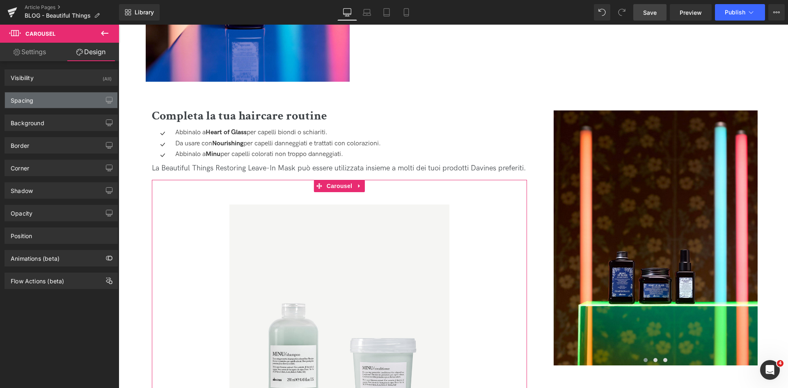
click at [73, 98] on div "Spacing" at bounding box center [61, 100] width 112 height 16
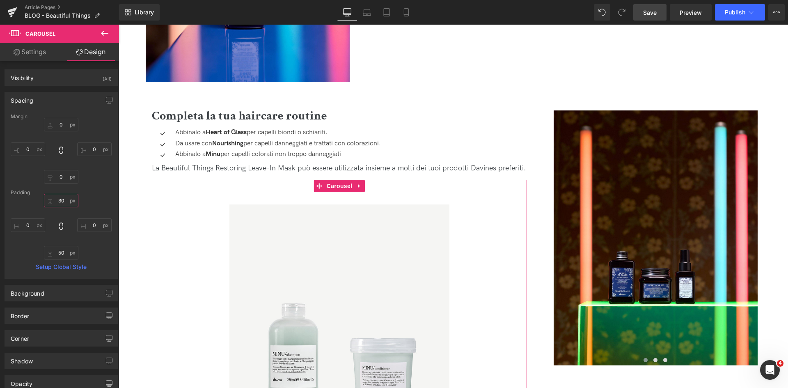
click at [62, 197] on input "30" at bounding box center [61, 201] width 34 height 14
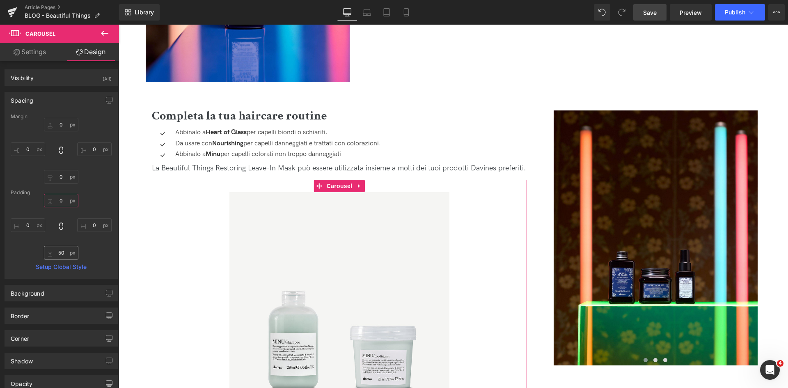
type input "0"
click at [64, 252] on input "50" at bounding box center [61, 253] width 34 height 14
type input "0"
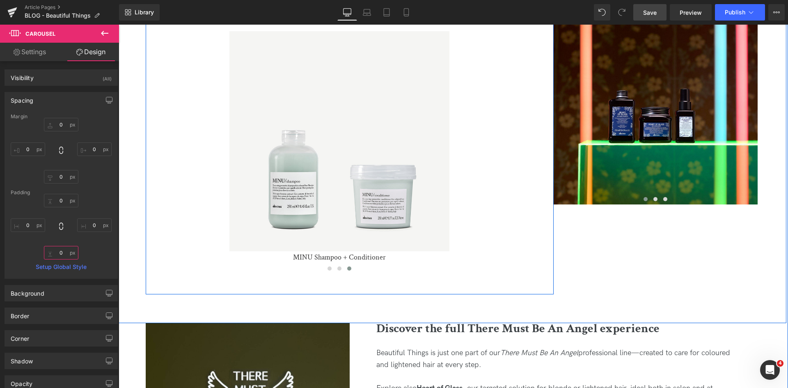
scroll to position [1560, 0]
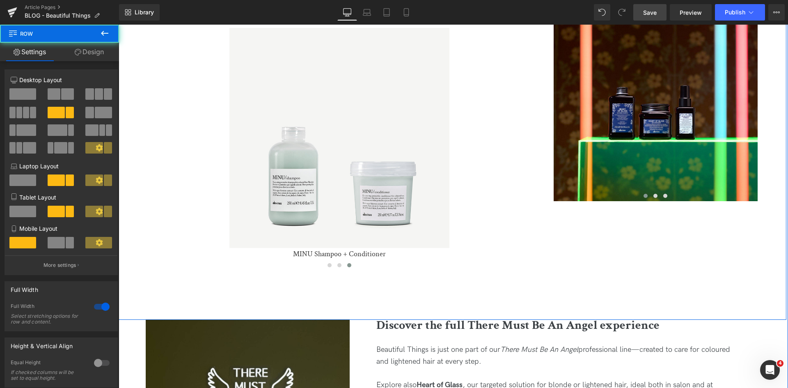
click at [191, 315] on div "Completa la tua haircare routine Heading Icon Abbinalo a Heart of Glass per cap…" at bounding box center [451, 118] width 669 height 402
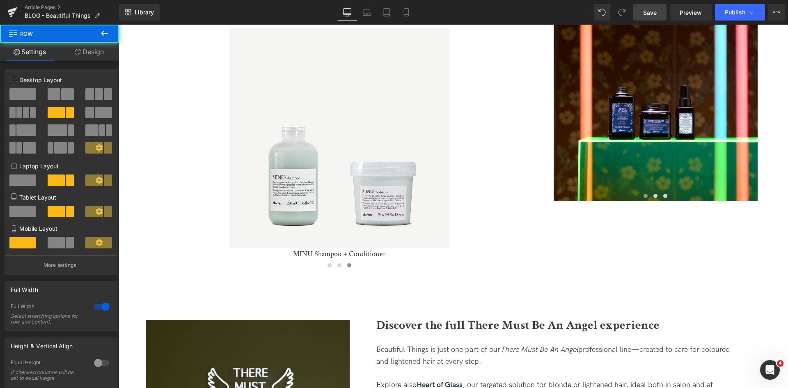
click at [99, 42] on button at bounding box center [104, 34] width 29 height 18
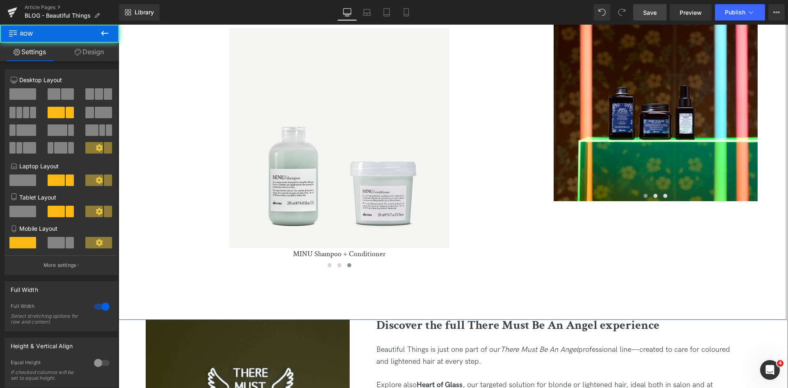
click at [271, 310] on div "Completa la tua haircare routine Heading Icon Abbinalo a Heart of Glass per cap…" at bounding box center [451, 118] width 669 height 402
click at [102, 49] on link "Design" at bounding box center [90, 52] width 60 height 18
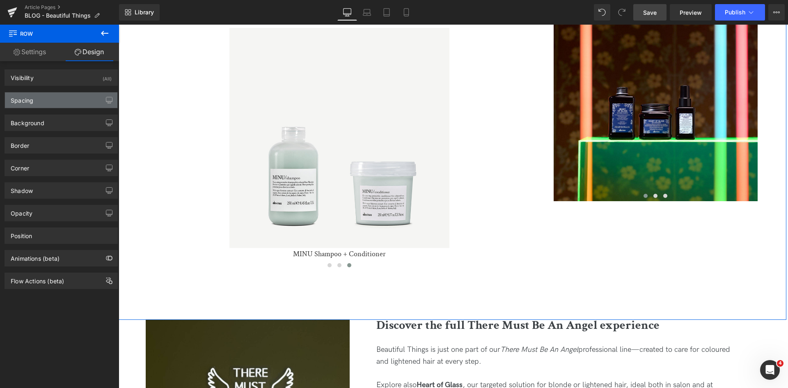
click at [52, 102] on div "Spacing" at bounding box center [61, 100] width 112 height 16
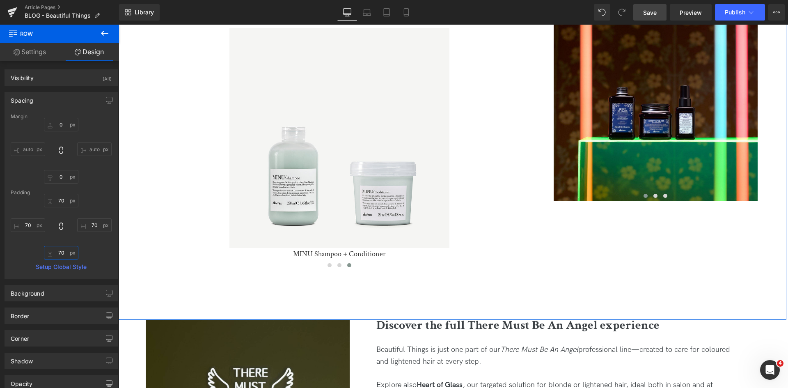
click at [59, 251] on input "70" at bounding box center [61, 253] width 34 height 14
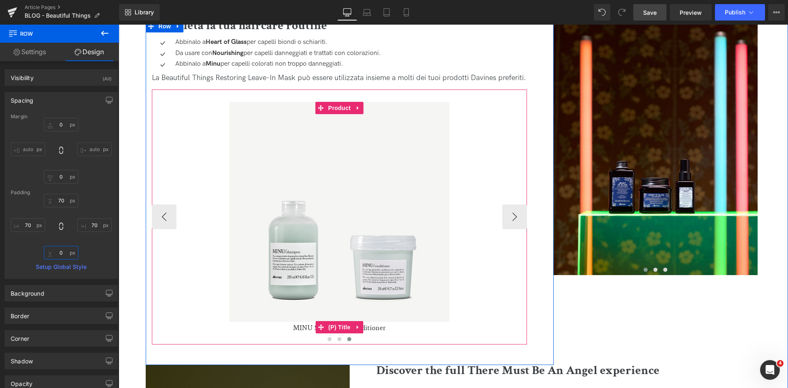
scroll to position [1396, 0]
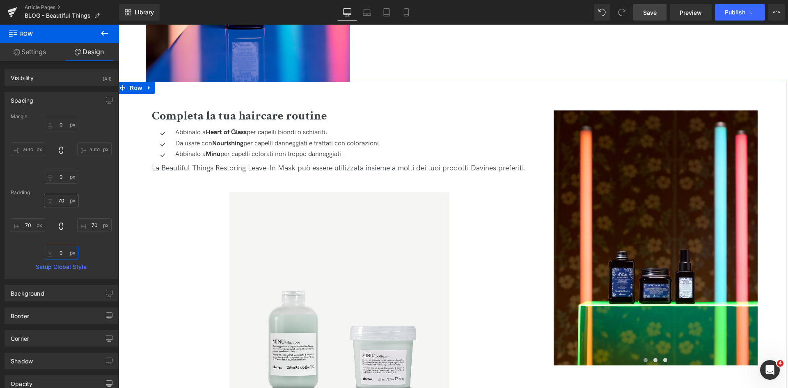
type input "0"
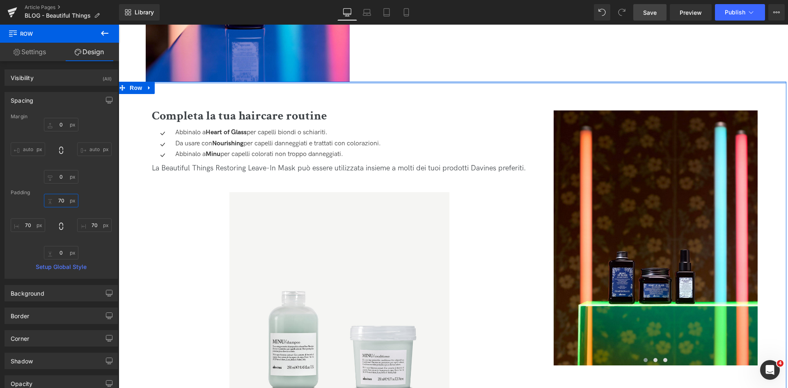
click at [64, 202] on input "70" at bounding box center [61, 201] width 34 height 14
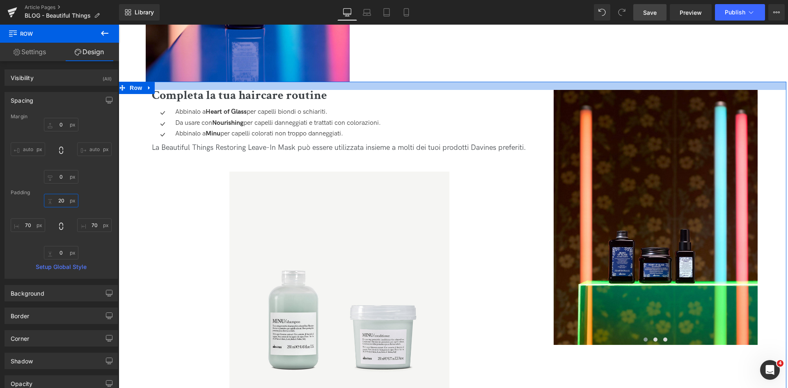
drag, startPoint x: 60, startPoint y: 203, endPoint x: 54, endPoint y: 201, distance: 6.9
click at [54, 201] on input "20" at bounding box center [61, 201] width 34 height 14
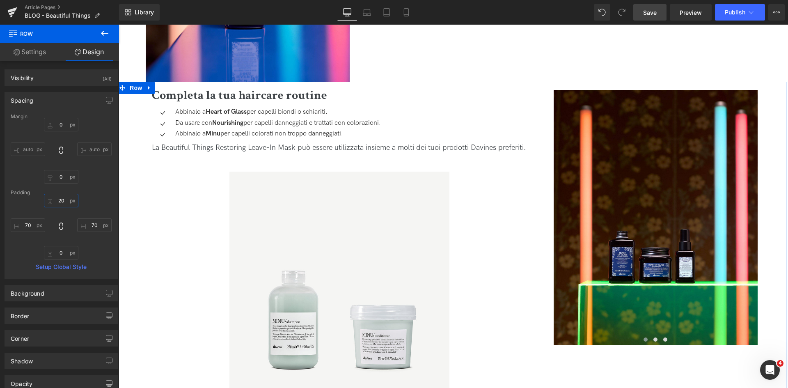
type input "30"
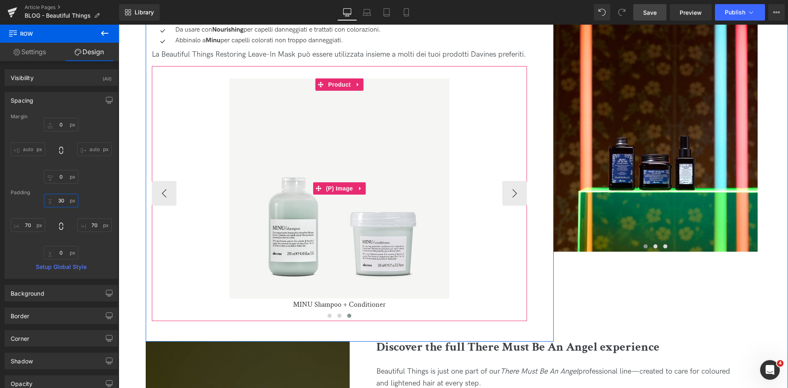
scroll to position [1560, 0]
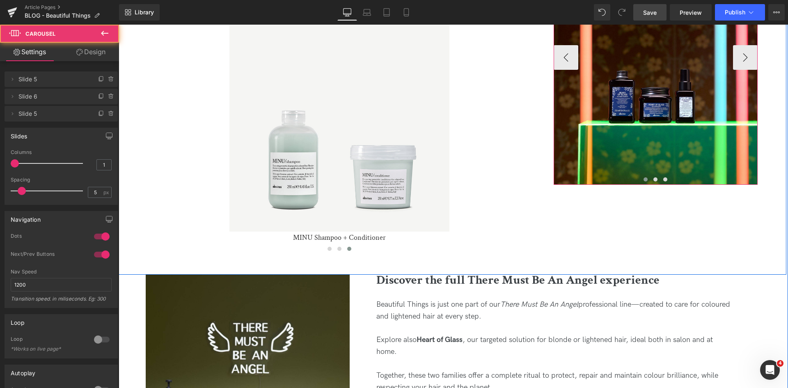
click at [644, 178] on span at bounding box center [646, 179] width 4 height 4
click at [655, 181] on button at bounding box center [656, 179] width 10 height 8
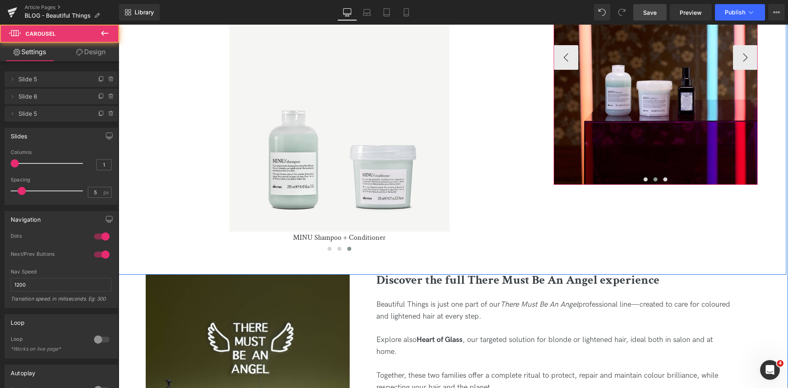
click at [655, 178] on span at bounding box center [655, 179] width 4 height 4
click at [663, 179] on span at bounding box center [665, 179] width 4 height 4
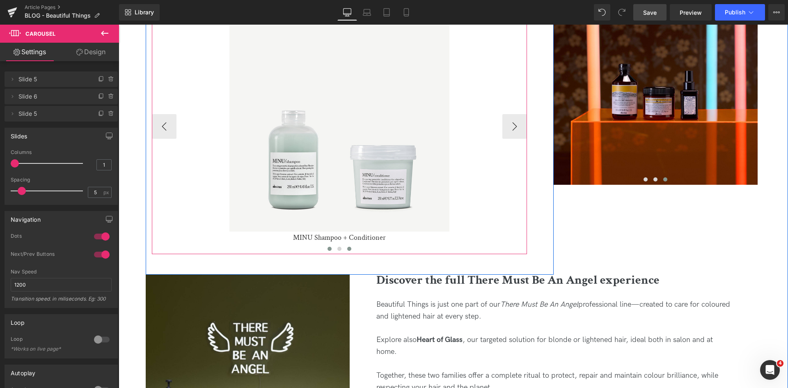
click at [331, 253] on button at bounding box center [330, 249] width 10 height 8
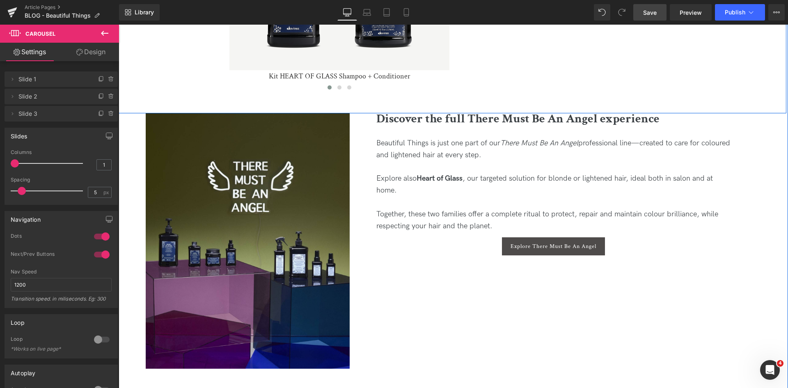
scroll to position [1724, 0]
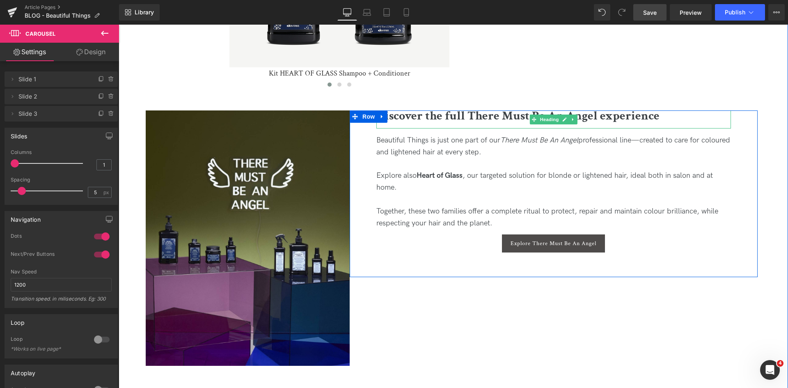
click at [429, 124] on span "Discover the full There Must Be An Angel experience" at bounding box center [517, 116] width 283 height 16
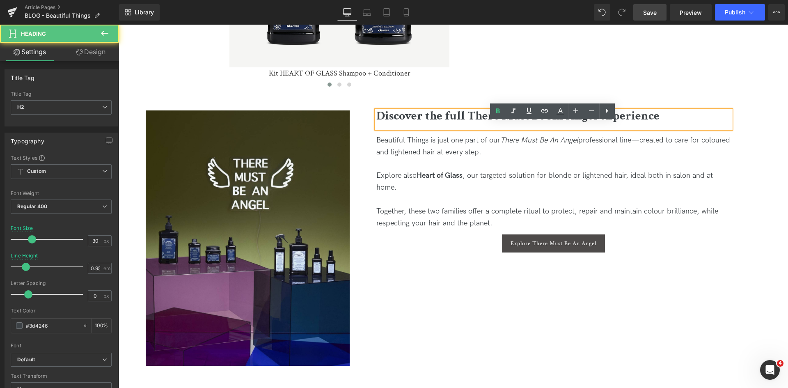
click at [429, 124] on span "Discover the full There Must Be An Angel experience" at bounding box center [517, 116] width 283 height 16
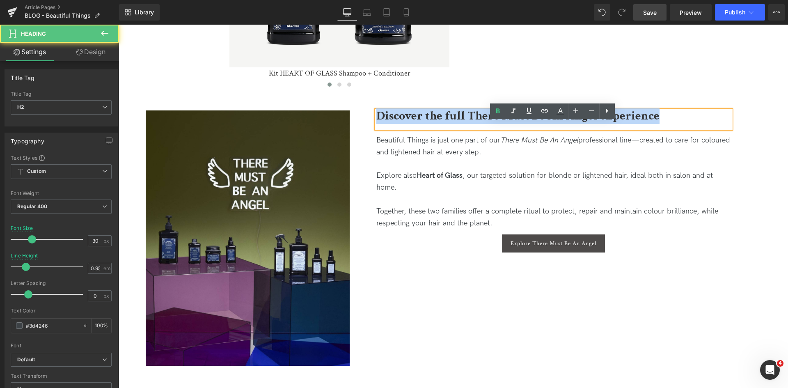
click at [429, 124] on span "Discover the full There Must Be An Angel experience" at bounding box center [517, 116] width 283 height 16
copy span "Discover the full There Must Be An Angel experience"
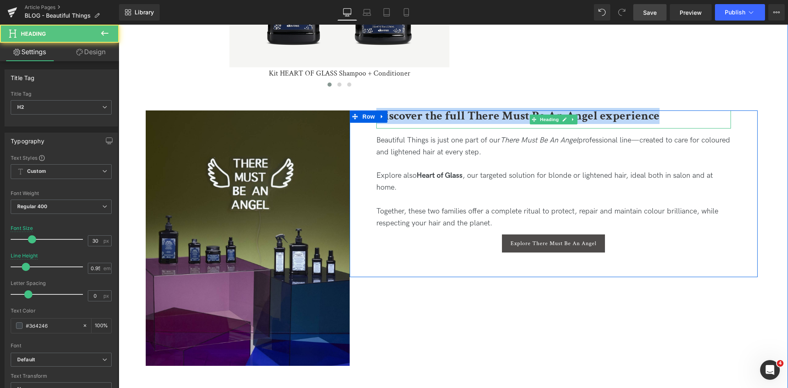
click at [466, 124] on span "Discover the full There Must Be An Angel experience" at bounding box center [517, 116] width 283 height 16
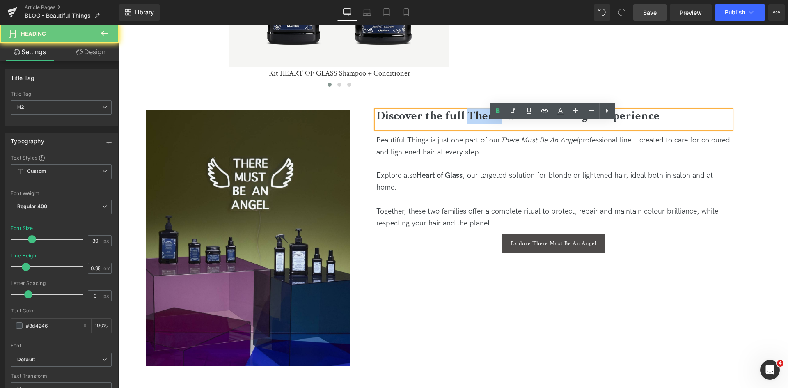
click at [466, 124] on span "Discover the full There Must Be An Angel experience" at bounding box center [517, 116] width 283 height 16
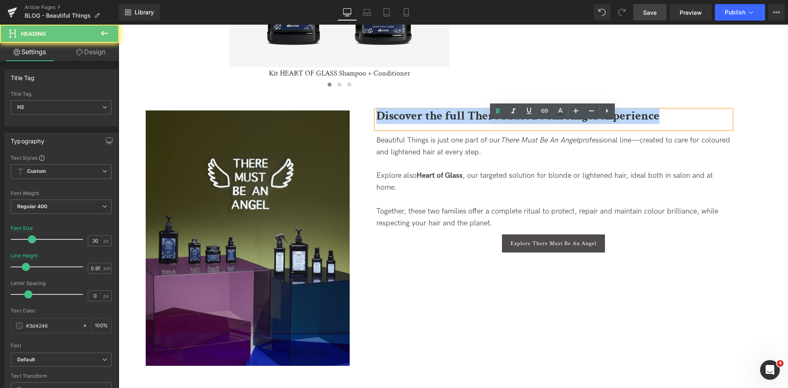
click at [466, 124] on span "Discover the full There Must Be An Angel experience" at bounding box center [517, 116] width 283 height 16
paste div
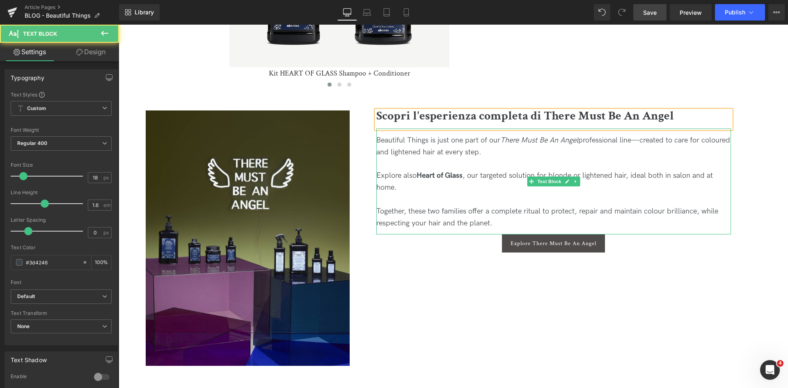
click at [505, 158] on div "Beautiful Things is just one part of our There Must Be An Angel professional li…" at bounding box center [553, 147] width 355 height 24
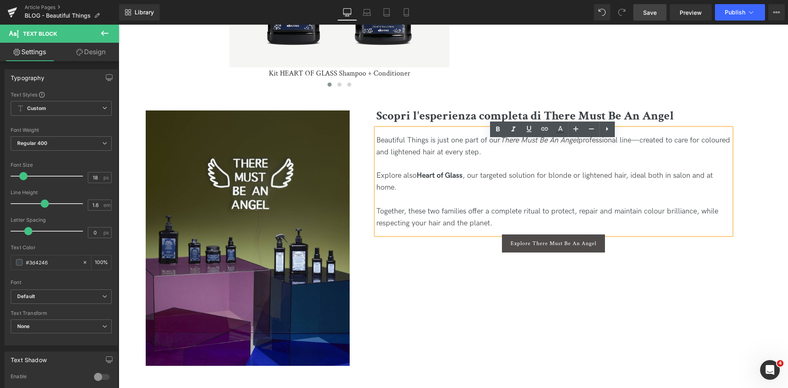
drag, startPoint x: 520, startPoint y: 164, endPoint x: 370, endPoint y: 152, distance: 150.7
click at [370, 152] on div "Scopri l'esperienza completa di There Must Be An Angel Heading Beautiful Things…" at bounding box center [553, 183] width 367 height 146
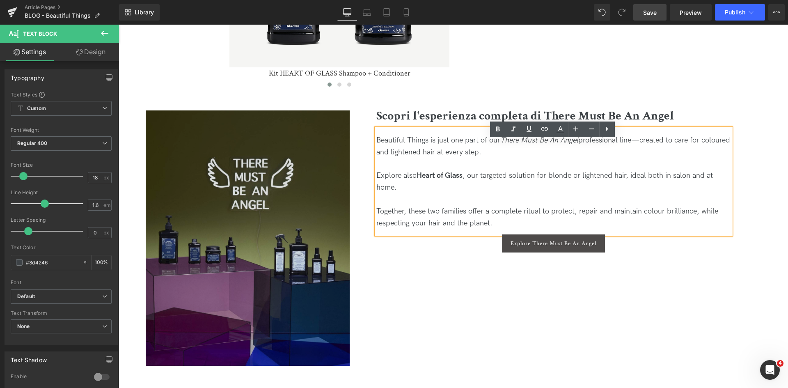
copy div "Beautiful Things is just one part of our There Must Be An Angel professional li…"
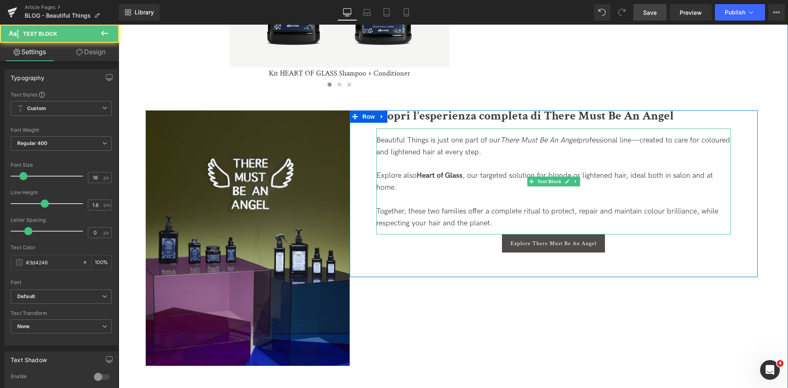
click at [525, 158] on div "Beautiful Things is just one part of our There Must Be An Angel professional li…" at bounding box center [553, 147] width 355 height 24
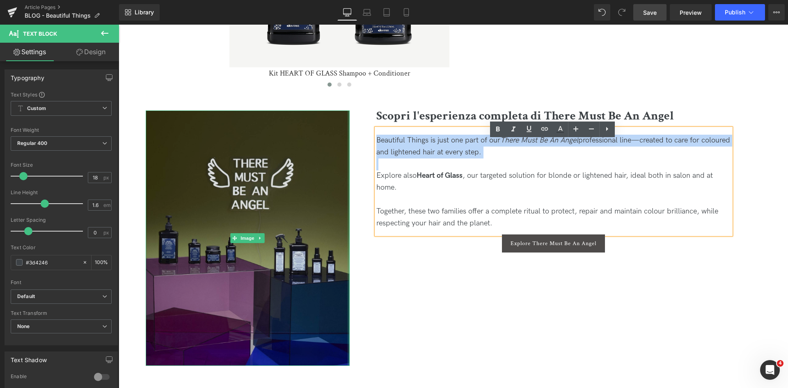
drag, startPoint x: 525, startPoint y: 165, endPoint x: 347, endPoint y: 152, distance: 178.7
click at [347, 152] on div "Image Scopri l'esperienza completa di There Must Be An Angel Heading Beautiful …" at bounding box center [451, 252] width 669 height 284
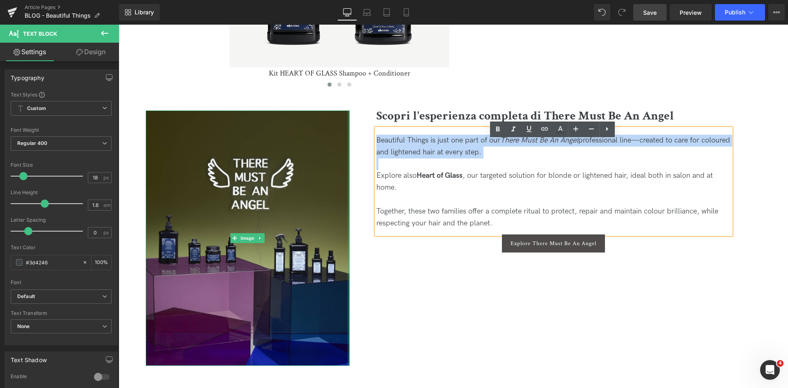
paste div
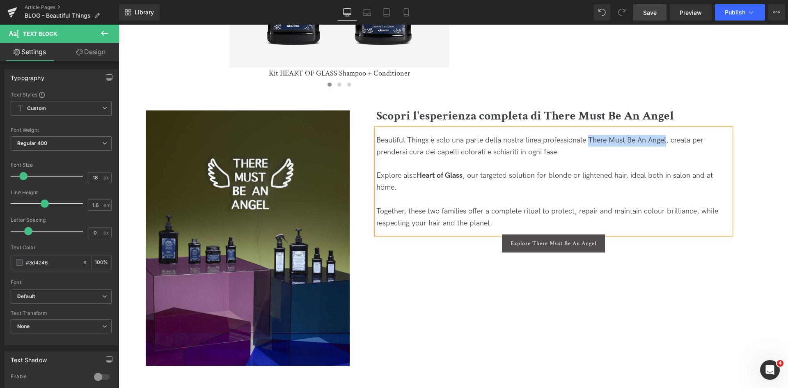
drag, startPoint x: 589, startPoint y: 150, endPoint x: 667, endPoint y: 147, distance: 78.1
click at [667, 147] on div "Beautiful Things è solo una parte della nostra linea professionale There Must B…" at bounding box center [553, 147] width 355 height 24
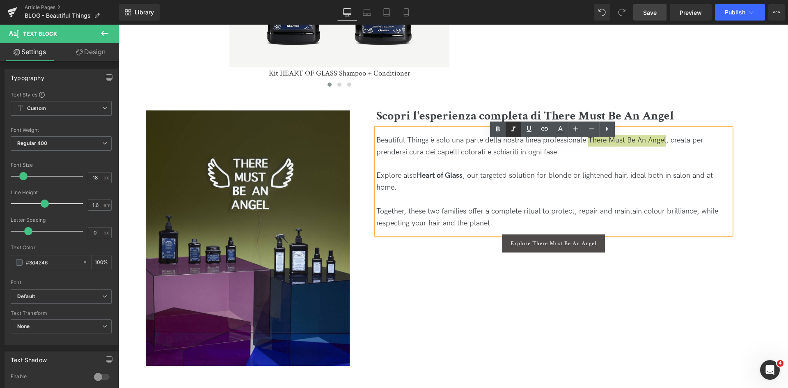
click at [516, 127] on icon at bounding box center [514, 129] width 10 height 10
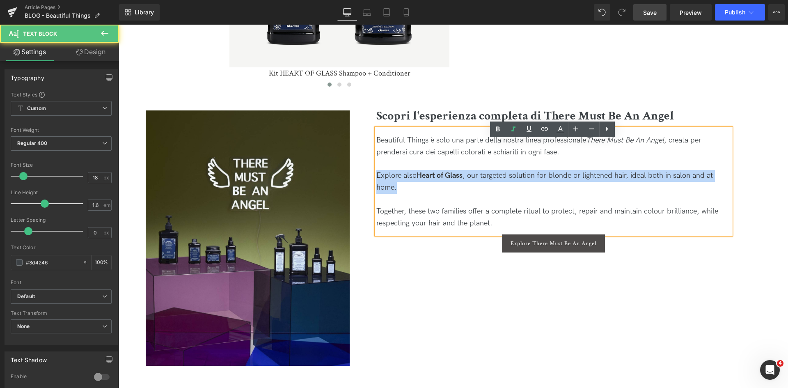
drag, startPoint x: 401, startPoint y: 201, endPoint x: 363, endPoint y: 188, distance: 40.1
click at [363, 188] on div "Scopri l'esperienza completa di There Must Be An Angel Heading Beautiful Things…" at bounding box center [554, 193] width 408 height 167
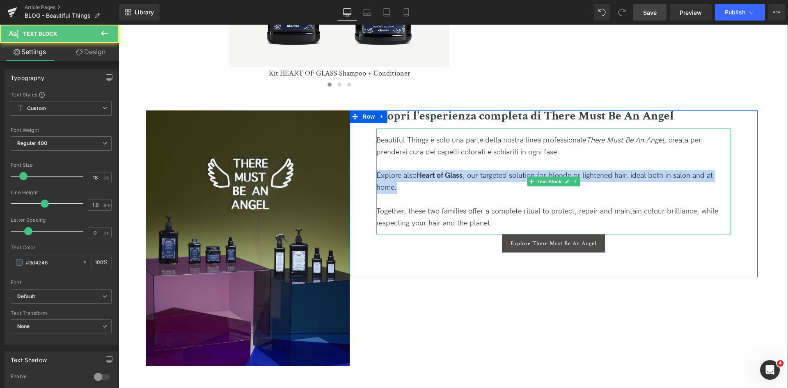
click at [439, 194] on div "Explore also Heart of Glass , our targeted solution for blonde or lightened hai…" at bounding box center [553, 182] width 355 height 24
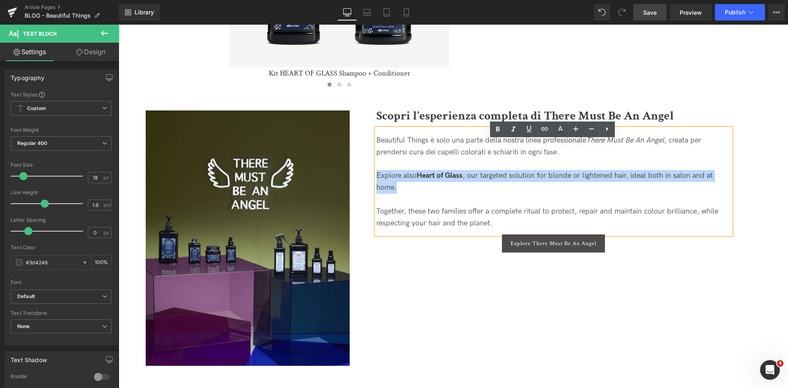
drag, startPoint x: 422, startPoint y: 199, endPoint x: 375, endPoint y: 183, distance: 50.1
click at [376, 183] on div "Explore also Heart of Glass , our targeted solution for blonde or lightened hai…" at bounding box center [553, 182] width 355 height 24
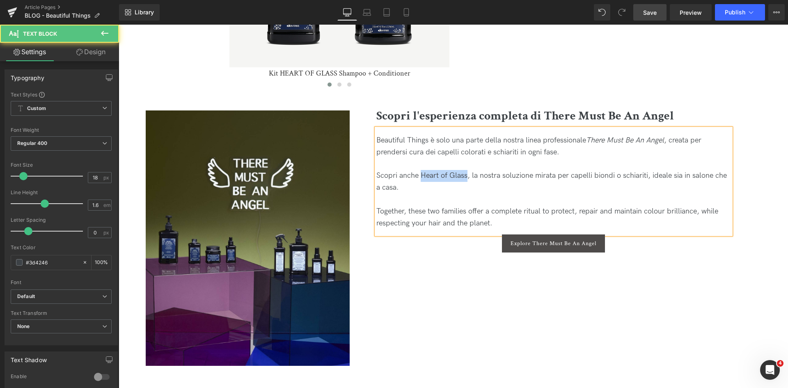
drag, startPoint x: 458, startPoint y: 188, endPoint x: 420, endPoint y: 187, distance: 38.2
click at [420, 187] on div "Scopri anche Heart of Glass, la nostra soluzione mirata per capelli biondi o sc…" at bounding box center [553, 182] width 355 height 24
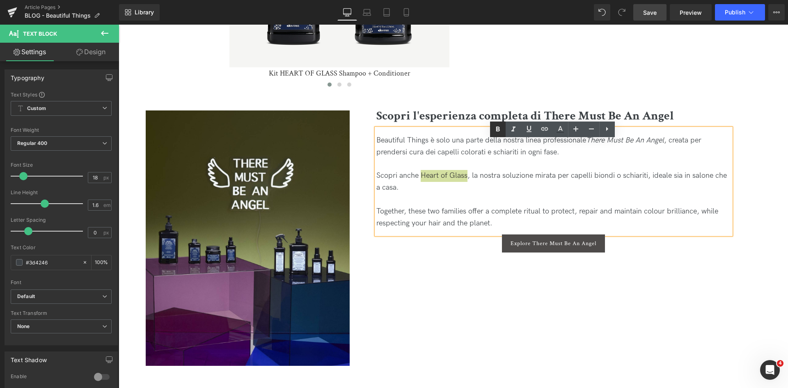
click at [497, 134] on icon at bounding box center [498, 129] width 10 height 10
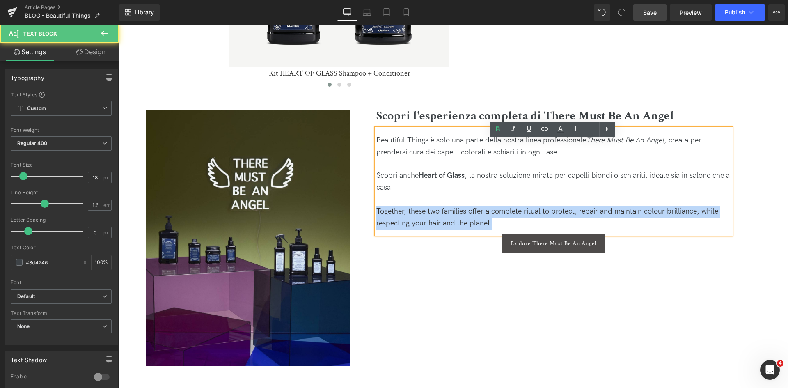
drag, startPoint x: 498, startPoint y: 234, endPoint x: 372, endPoint y: 224, distance: 126.0
click at [372, 224] on div "Scopri l'esperienza completa di There Must Be An Angel Heading Beautiful Things…" at bounding box center [553, 183] width 367 height 146
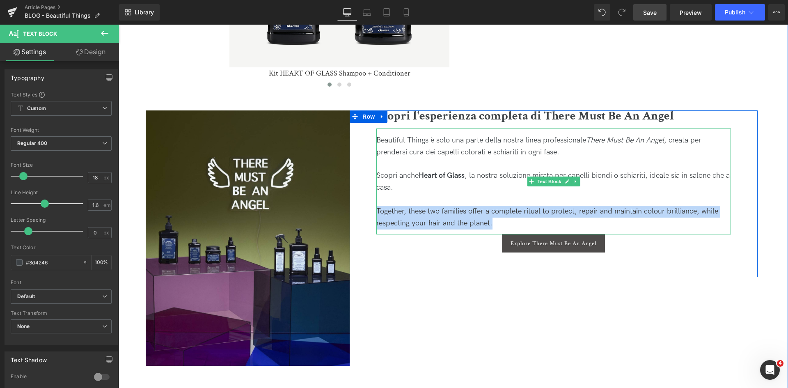
click at [495, 229] on div "Together, these two families offer a complete ritual to protect, repair and mai…" at bounding box center [553, 218] width 355 height 24
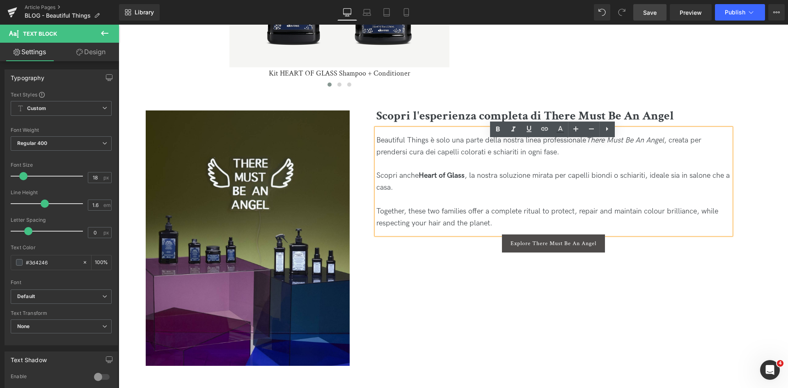
drag, startPoint x: 495, startPoint y: 234, endPoint x: 370, endPoint y: 225, distance: 125.1
click at [370, 225] on div "Scopri l'esperienza completa di There Must Be An Angel Heading Beautiful Things…" at bounding box center [553, 183] width 367 height 146
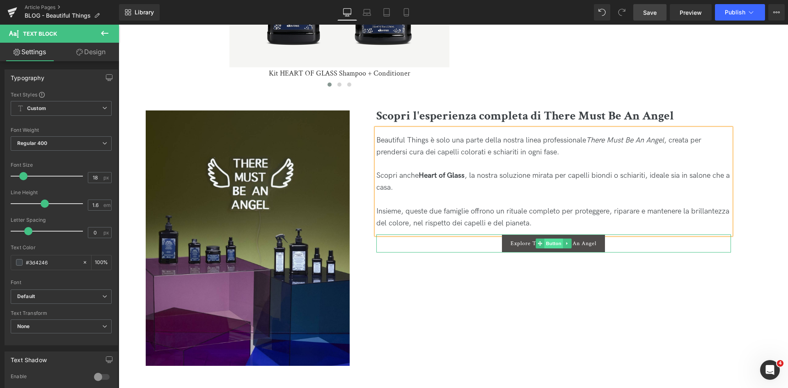
click at [547, 248] on span "Button" at bounding box center [553, 243] width 19 height 10
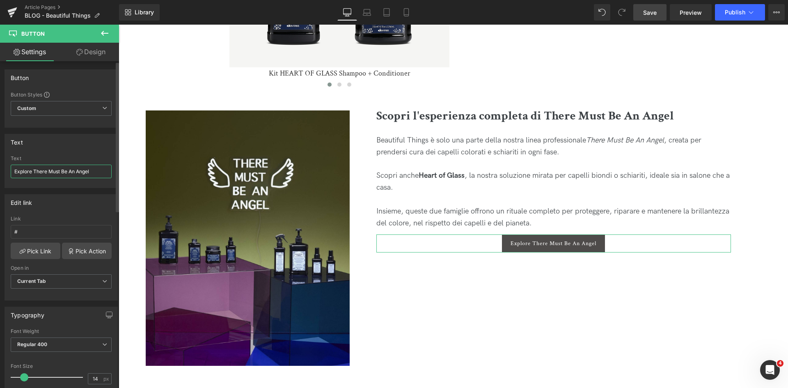
drag, startPoint x: 32, startPoint y: 169, endPoint x: 5, endPoint y: 171, distance: 27.6
click at [5, 171] on div "Text Explore There Must Be An Angel Text Explore There Must Be An Angel" at bounding box center [61, 161] width 113 height 54
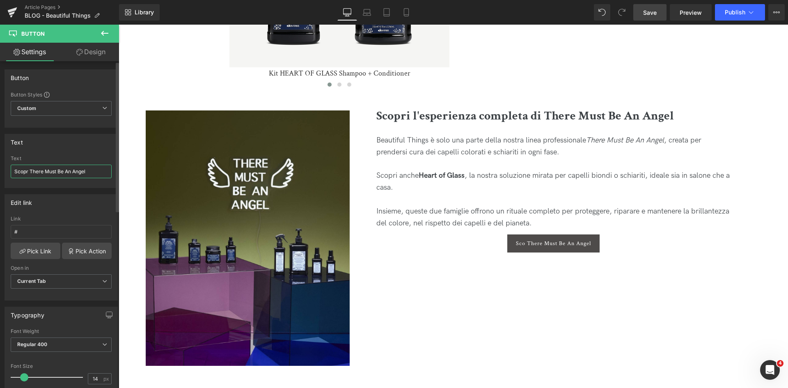
type input "Scopri There Must Be An Angel"
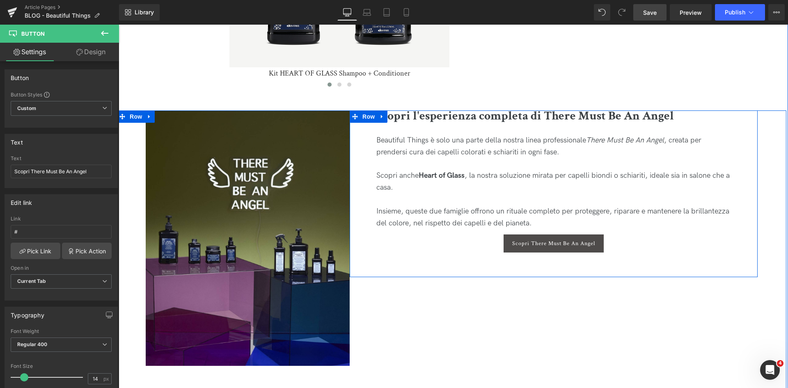
click at [503, 277] on div at bounding box center [554, 276] width 408 height 2
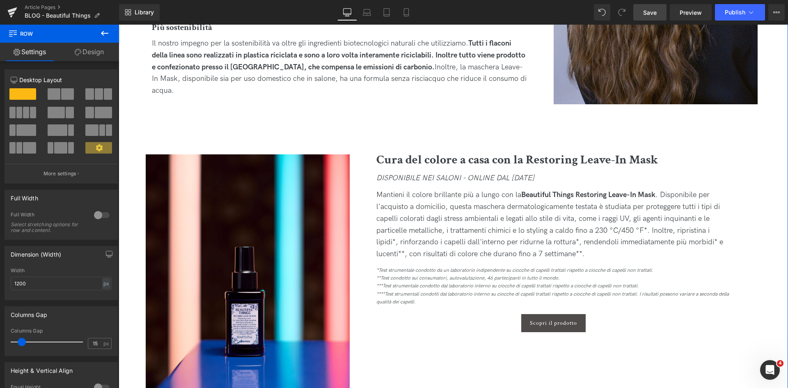
scroll to position [1067, 0]
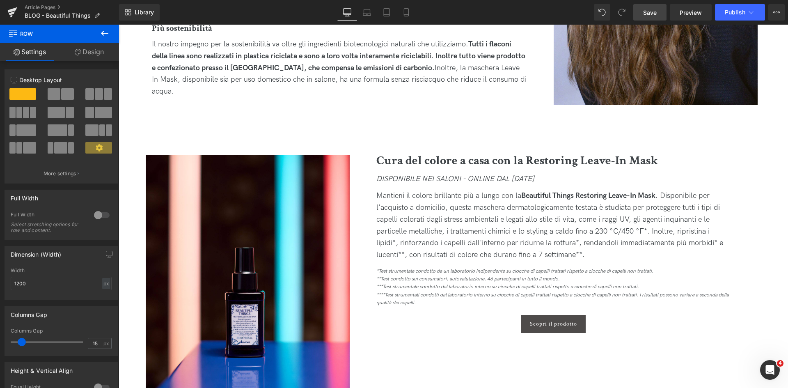
click at [651, 16] on span "Save" at bounding box center [650, 12] width 14 height 9
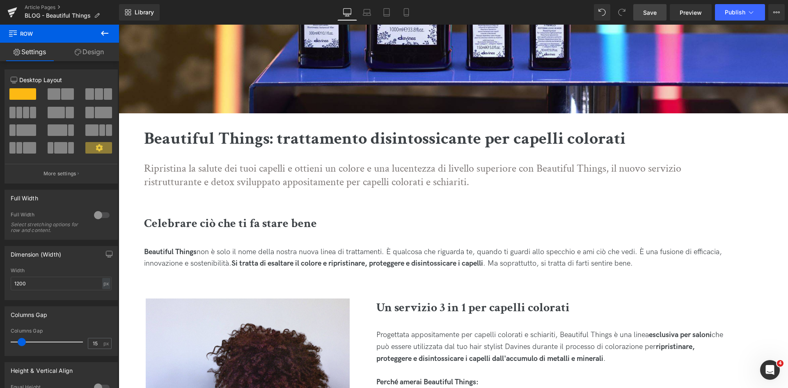
scroll to position [0, 0]
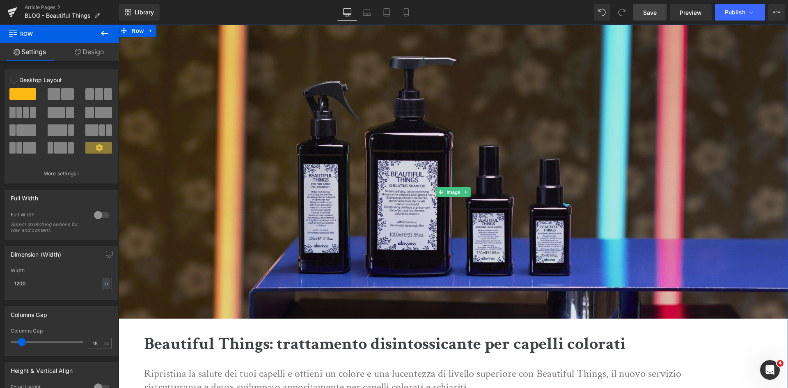
click at [431, 177] on img at bounding box center [453, 192] width 669 height 335
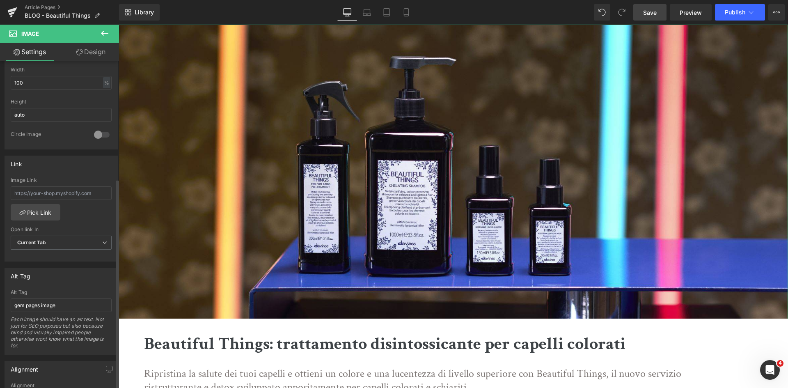
scroll to position [287, 0]
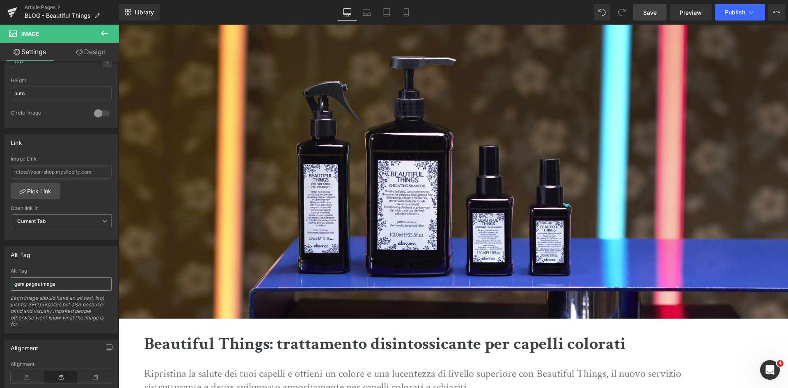
drag, startPoint x: 76, startPoint y: 279, endPoint x: -35, endPoint y: 279, distance: 110.8
click at [0, 279] on html "Button You are previewing how the will restyle your page. You can not edit Elem…" at bounding box center [394, 194] width 788 height 388
type input "Beautiful Things - Capelli Colorati | Davines"
click at [68, 280] on input "Beautiful Things - Capelli Colorati | Davines" at bounding box center [61, 284] width 101 height 14
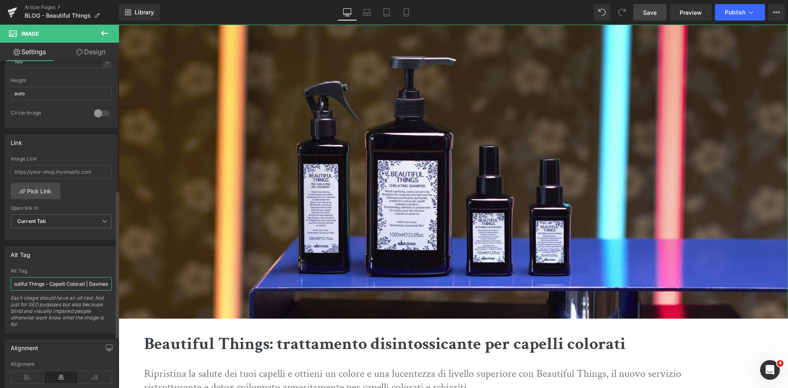
click at [68, 280] on input "Beautiful Things - Capelli Colorati | Davines" at bounding box center [61, 284] width 101 height 14
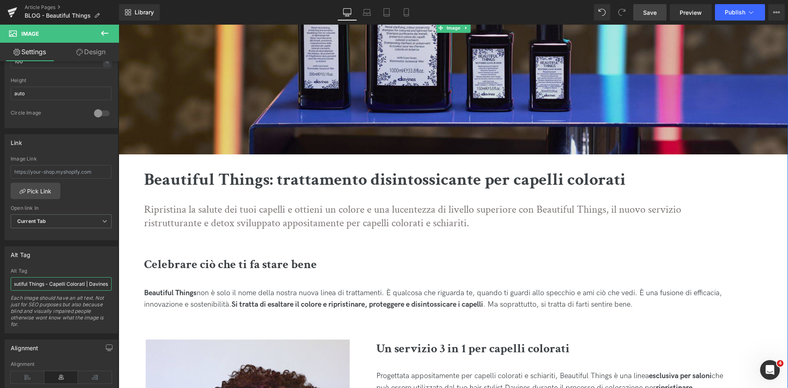
scroll to position [369, 0]
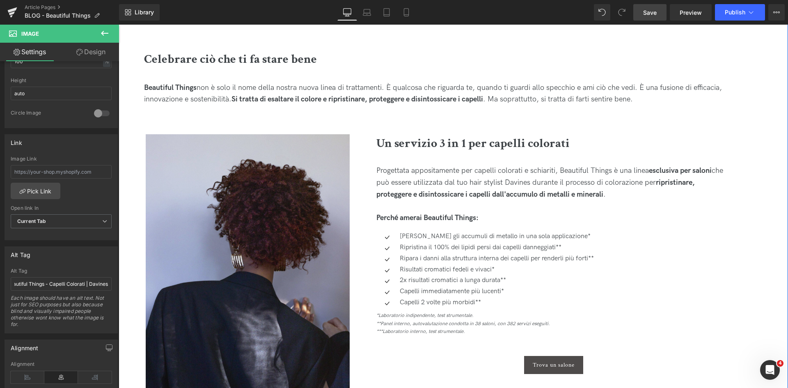
click at [274, 234] on img at bounding box center [248, 261] width 204 height 255
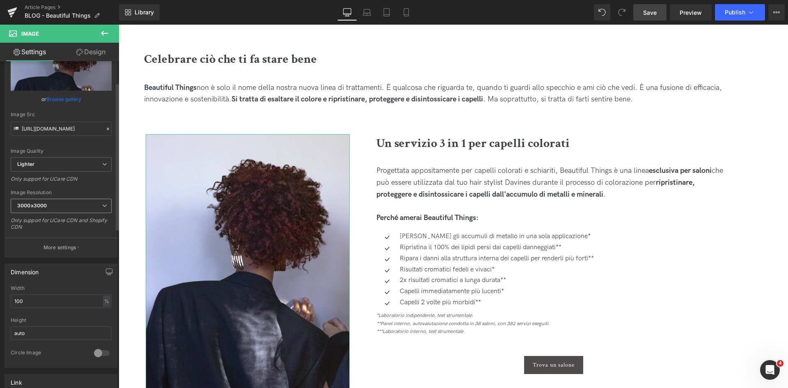
scroll to position [164, 0]
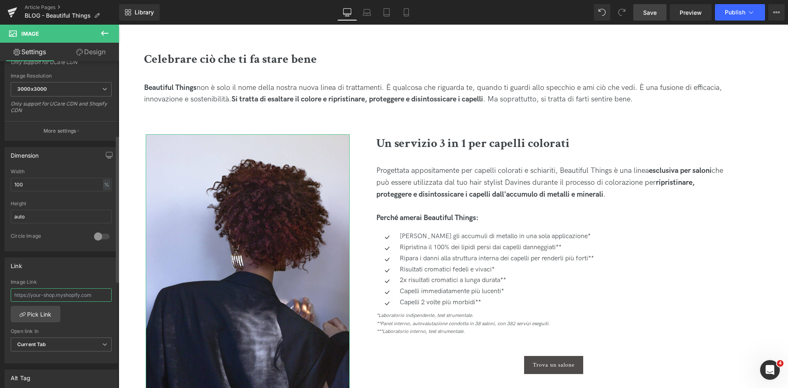
click at [67, 296] on input "text" at bounding box center [61, 295] width 101 height 14
paste input "Beautiful Things - Capelli Colorati | Davines"
type input "Beautiful Things - Capelli Colorati | Davines"
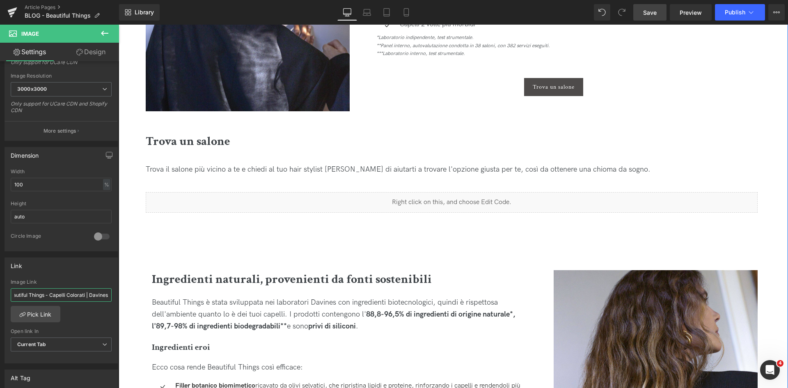
scroll to position [739, 0]
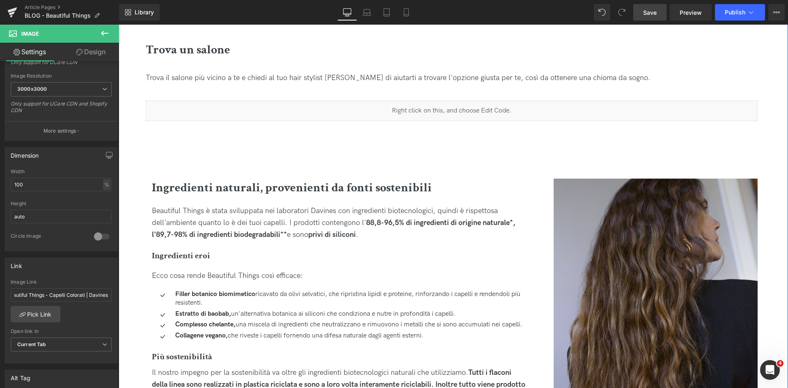
click at [651, 240] on img at bounding box center [656, 306] width 204 height 255
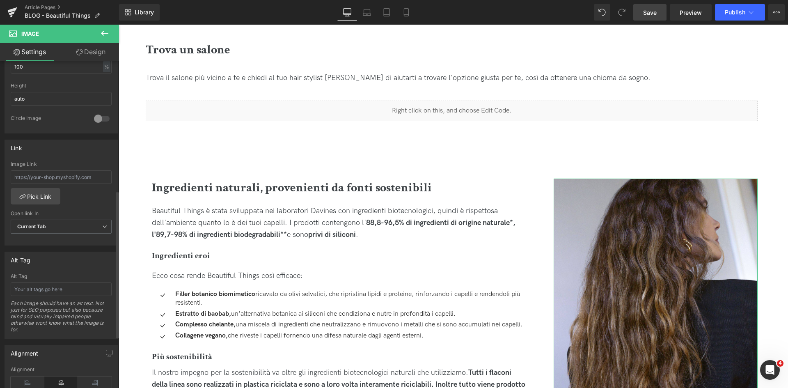
scroll to position [287, 0]
click at [69, 287] on input "text" at bounding box center [61, 284] width 101 height 14
paste input "Beautiful Things - Capelli Colorati | Davines"
type input "Beautiful Things - Capelli Colorati | Davines"
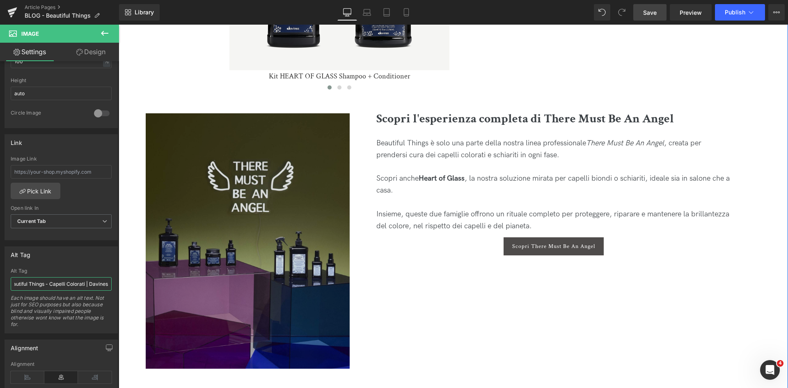
scroll to position [1724, 0]
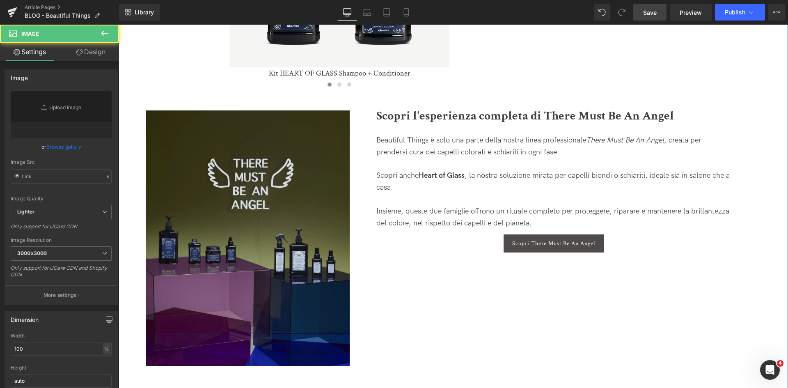
click at [250, 237] on img at bounding box center [248, 237] width 204 height 255
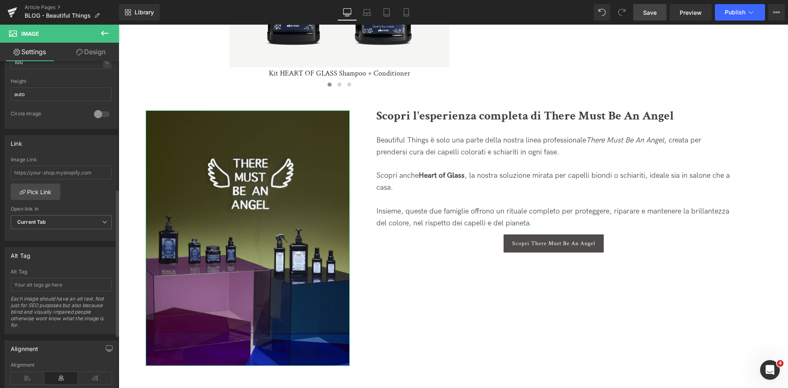
scroll to position [287, 0]
click at [52, 286] on input "text" at bounding box center [61, 284] width 101 height 14
paste input "Beautiful Things - Capelli Colorati | Davines"
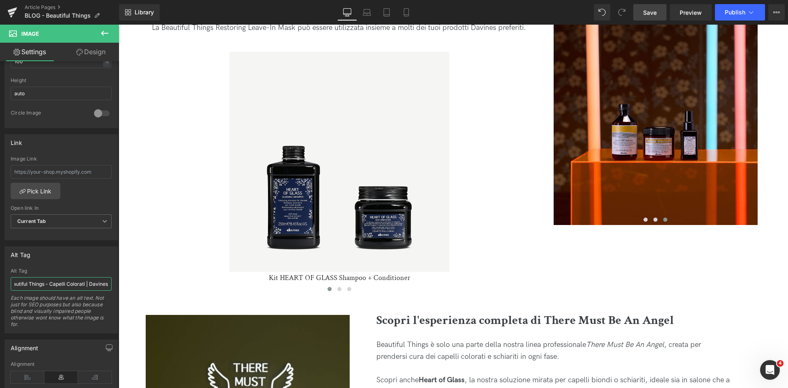
scroll to position [1519, 0]
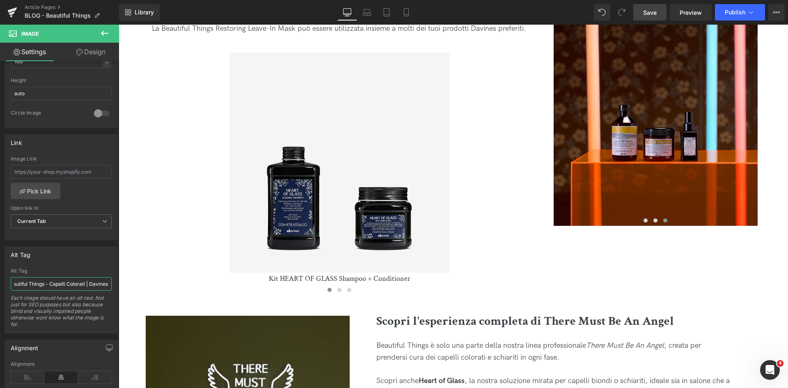
type input "Beautiful Things - Capelli Colorati | Davines"
click at [645, 9] on span "Save" at bounding box center [650, 12] width 14 height 9
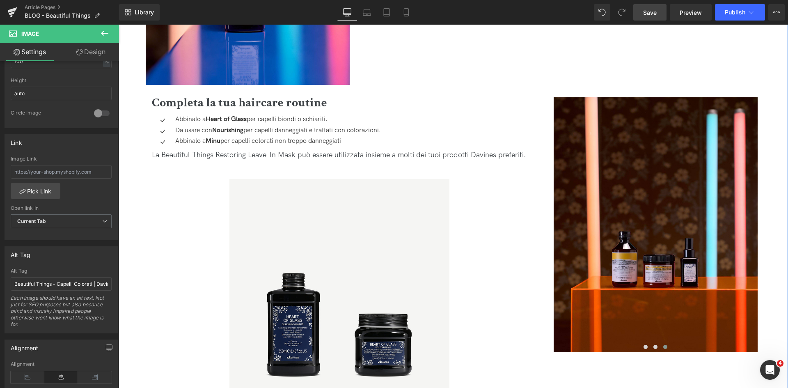
scroll to position [1396, 0]
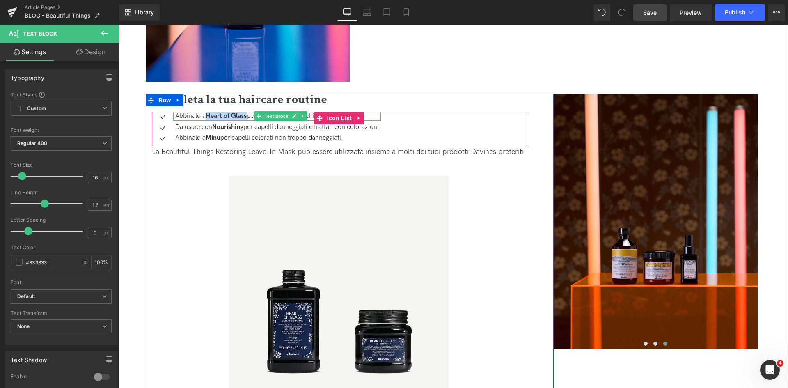
drag, startPoint x: 248, startPoint y: 116, endPoint x: 207, endPoint y: 115, distance: 41.1
click at [207, 115] on p "Abbinalo a Heart of Glass per capelli biondi o schiariti." at bounding box center [278, 116] width 206 height 9
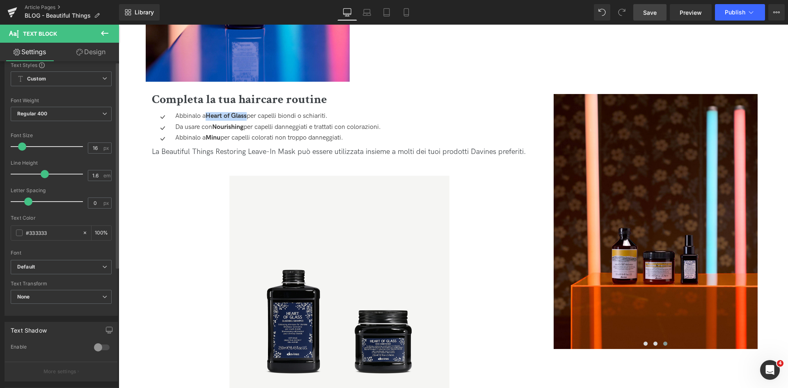
scroll to position [0, 0]
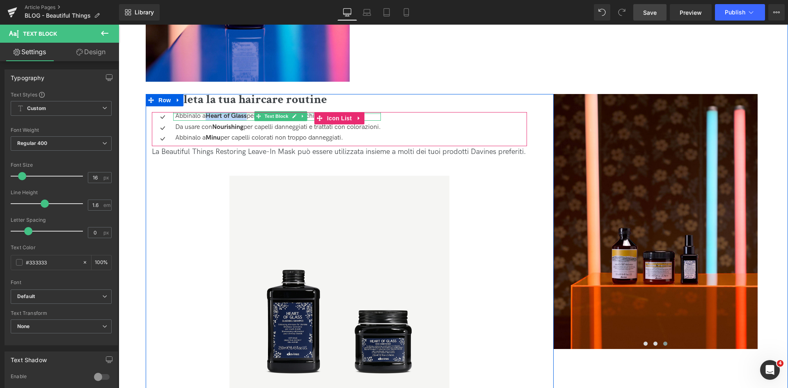
click at [237, 112] on div at bounding box center [277, 113] width 208 height 2
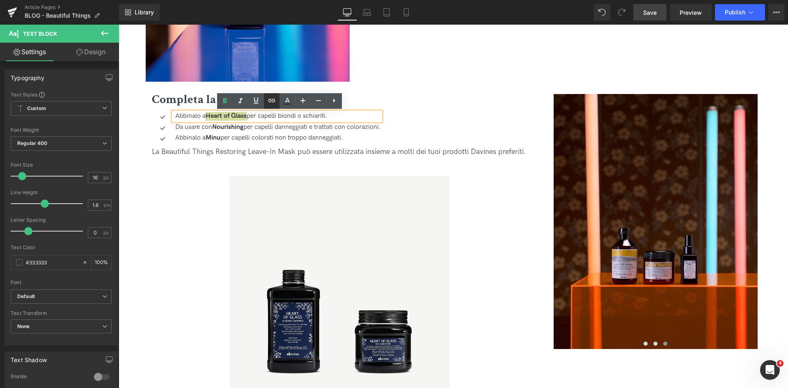
click at [274, 100] on icon at bounding box center [272, 101] width 10 height 10
click at [272, 138] on input "text" at bounding box center [250, 133] width 126 height 21
paste input "[URL][DOMAIN_NAME]"
type input "[URL][DOMAIN_NAME]"
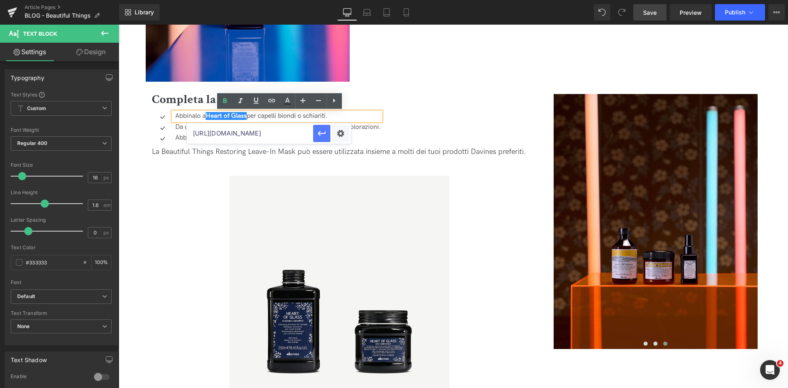
click at [318, 136] on icon "button" at bounding box center [322, 133] width 10 height 10
click at [254, 100] on icon at bounding box center [256, 100] width 5 height 6
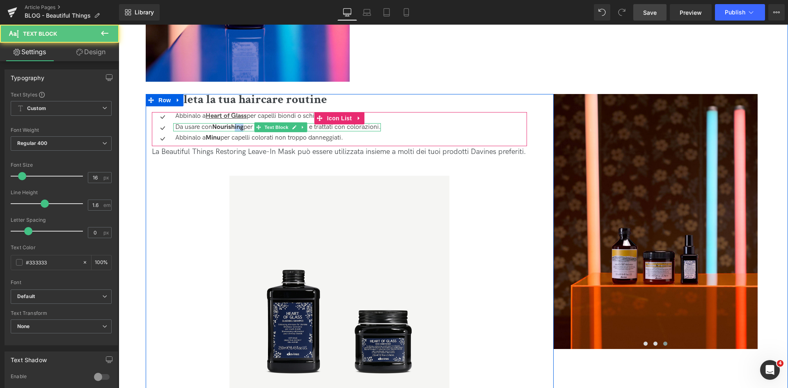
drag, startPoint x: 246, startPoint y: 126, endPoint x: 236, endPoint y: 124, distance: 10.6
click at [236, 125] on p "Da usare con Nourishing per capelli danneggiati e trattati con colorazioni." at bounding box center [278, 127] width 206 height 9
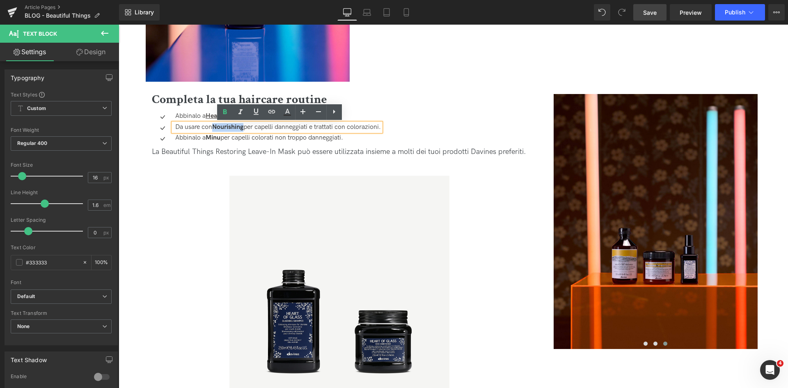
drag, startPoint x: 215, startPoint y: 125, endPoint x: 246, endPoint y: 128, distance: 31.4
click at [246, 128] on p "Da usare con Nourishing per capelli danneggiati e trattati con colorazioni." at bounding box center [278, 127] width 206 height 9
click at [270, 114] on icon at bounding box center [272, 112] width 10 height 10
click at [274, 146] on input "[URL][DOMAIN_NAME]" at bounding box center [251, 144] width 126 height 21
paste input "[URL][DOMAIN_NAME]"
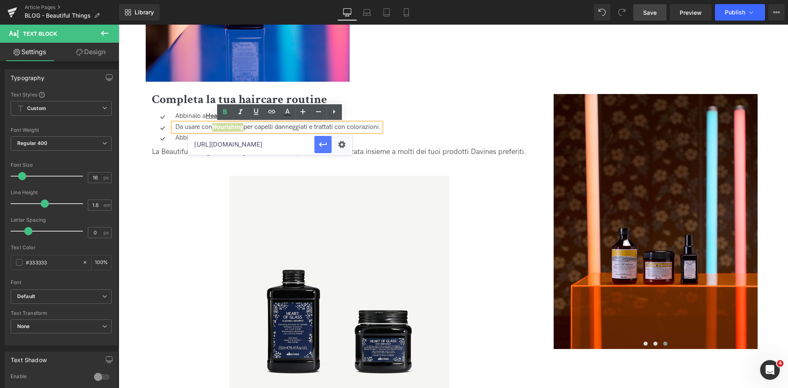
scroll to position [0, 58]
type input "[URL][DOMAIN_NAME]"
drag, startPoint x: 329, startPoint y: 147, endPoint x: 209, endPoint y: 122, distance: 122.4
click at [329, 147] on button "button" at bounding box center [322, 144] width 17 height 17
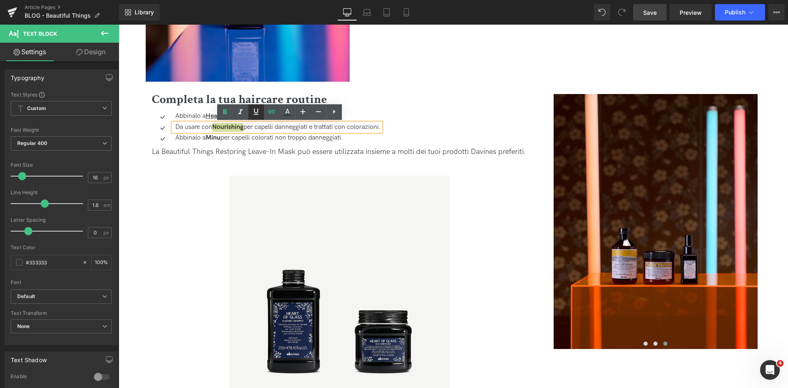
click at [259, 117] on link at bounding box center [256, 112] width 16 height 16
click at [232, 136] on p "Abbinalo a Minu per capelli colorati non troppo danneggiati." at bounding box center [278, 138] width 206 height 9
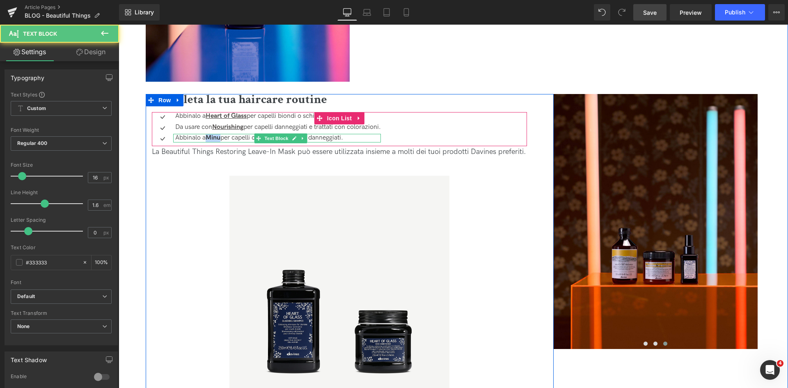
drag, startPoint x: 221, startPoint y: 139, endPoint x: 207, endPoint y: 139, distance: 13.6
click at [207, 139] on strong "Minu" at bounding box center [213, 138] width 15 height 8
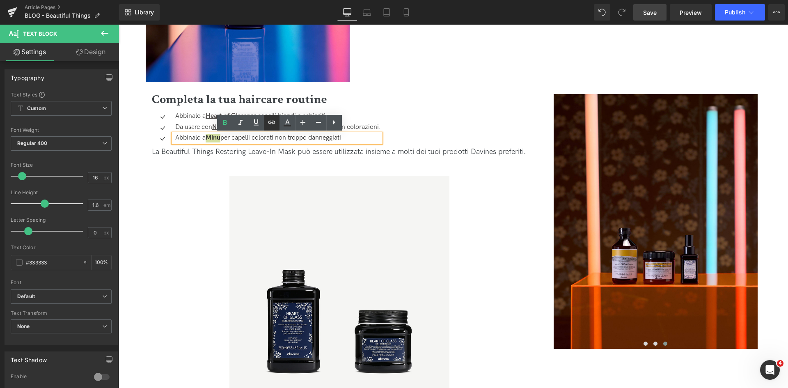
click at [267, 124] on icon at bounding box center [272, 122] width 10 height 10
click at [288, 156] on input "text" at bounding box center [236, 155] width 126 height 21
paste input "[URL][DOMAIN_NAME]"
type input "[URL][DOMAIN_NAME]"
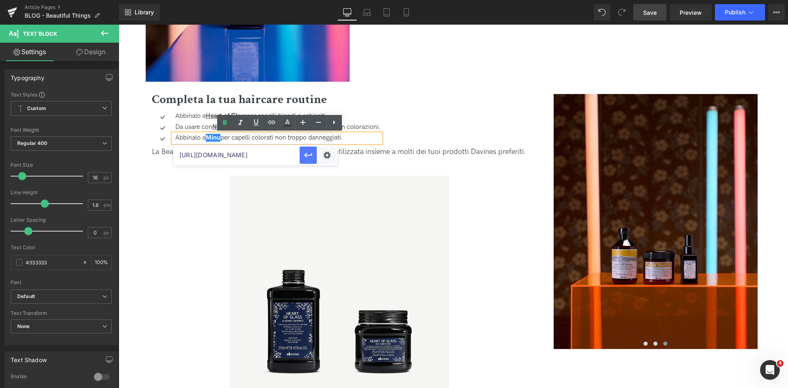
click at [305, 157] on icon "button" at bounding box center [308, 155] width 10 height 10
click at [255, 120] on icon at bounding box center [256, 122] width 10 height 10
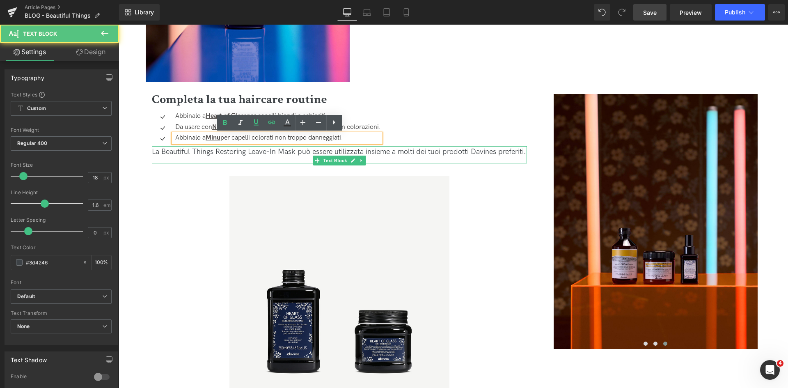
click at [265, 158] on div "La Beautiful Things Restoring Leave-In Mask può essere utilizzata insieme a mol…" at bounding box center [339, 152] width 375 height 12
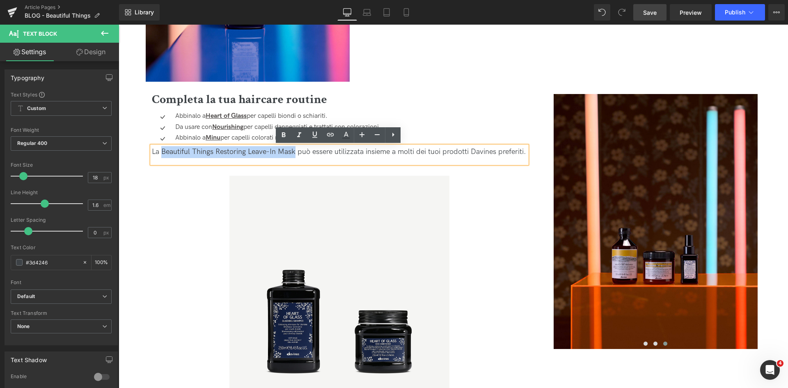
drag, startPoint x: 294, startPoint y: 150, endPoint x: 161, endPoint y: 152, distance: 133.0
click at [161, 152] on div "La Beautiful Things Restoring Leave-In Mask può essere utilizzata insieme a mol…" at bounding box center [339, 152] width 375 height 12
click at [287, 137] on icon at bounding box center [284, 135] width 10 height 10
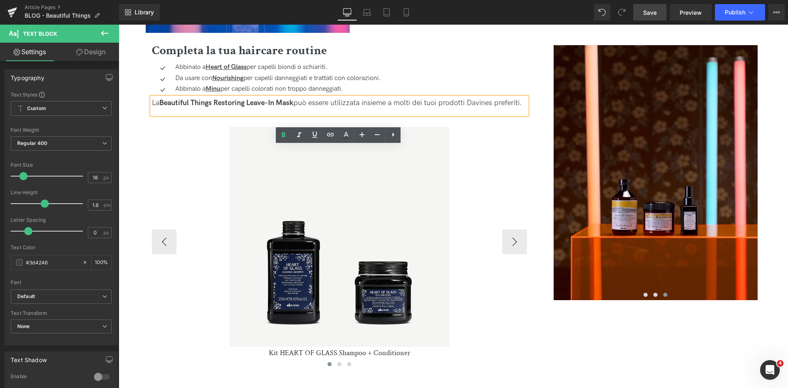
scroll to position [1560, 0]
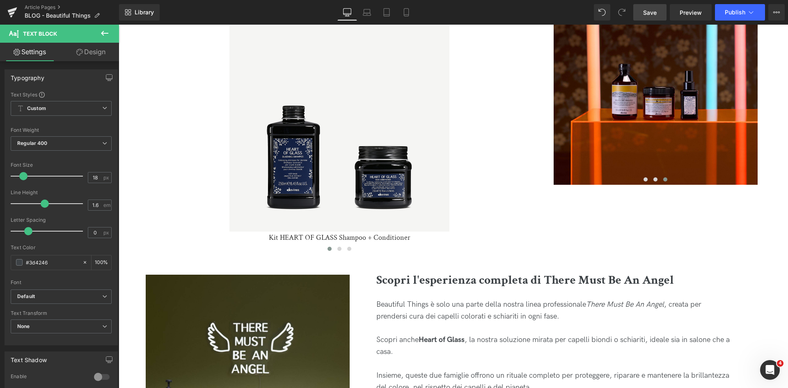
click at [655, 10] on span "Save" at bounding box center [650, 12] width 14 height 9
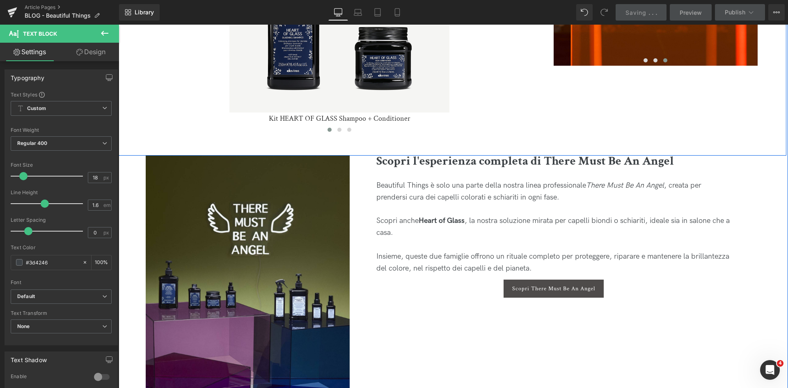
scroll to position [1683, 0]
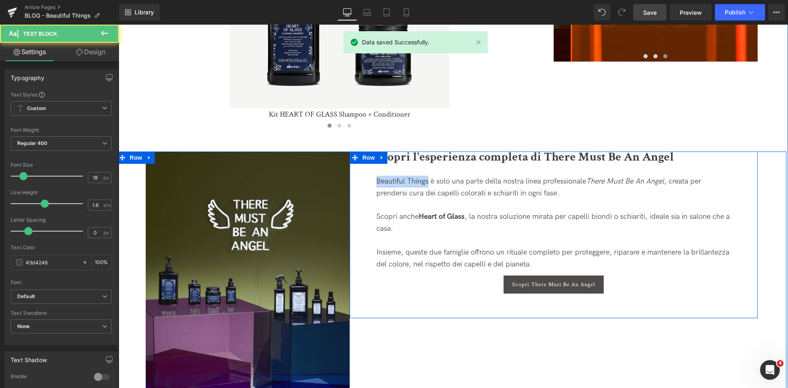
drag, startPoint x: 428, startPoint y: 193, endPoint x: 361, endPoint y: 193, distance: 66.5
click at [361, 193] on div "Scopri l'esperienza completa di There Must Be An Angel Heading Beautiful Things…" at bounding box center [554, 234] width 408 height 167
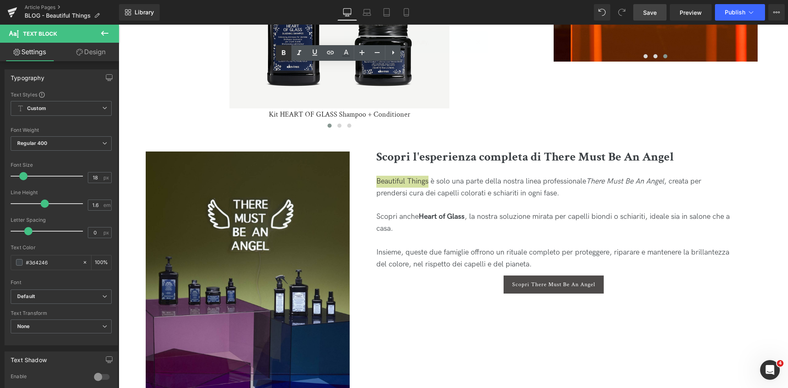
click at [283, 54] on icon at bounding box center [284, 52] width 4 height 5
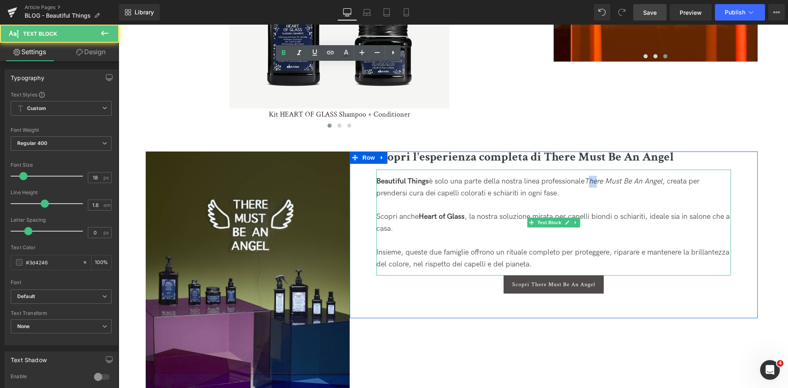
drag, startPoint x: 592, startPoint y: 194, endPoint x: 601, endPoint y: 192, distance: 8.8
click at [601, 186] on icon "There Must Be An Angel" at bounding box center [624, 181] width 78 height 9
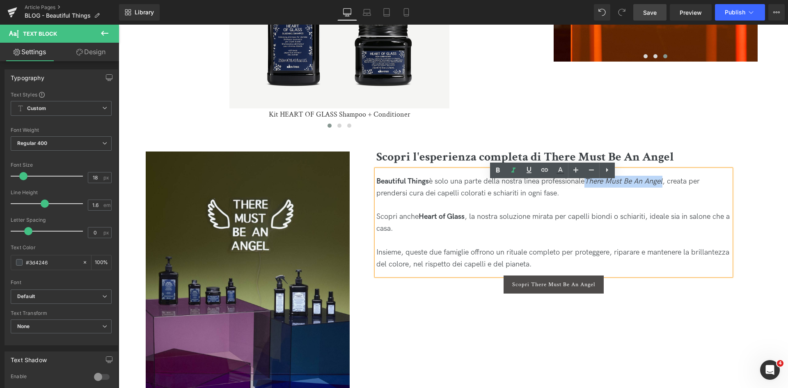
drag, startPoint x: 590, startPoint y: 190, endPoint x: 667, endPoint y: 190, distance: 76.8
click at [667, 190] on div "Beautiful Things è solo una parte della nostra linea professionale There Must B…" at bounding box center [553, 188] width 355 height 24
click at [492, 171] on link at bounding box center [498, 171] width 16 height 16
drag, startPoint x: 644, startPoint y: 17, endPoint x: 368, endPoint y: 111, distance: 290.9
click at [644, 17] on link "Save" at bounding box center [649, 12] width 33 height 16
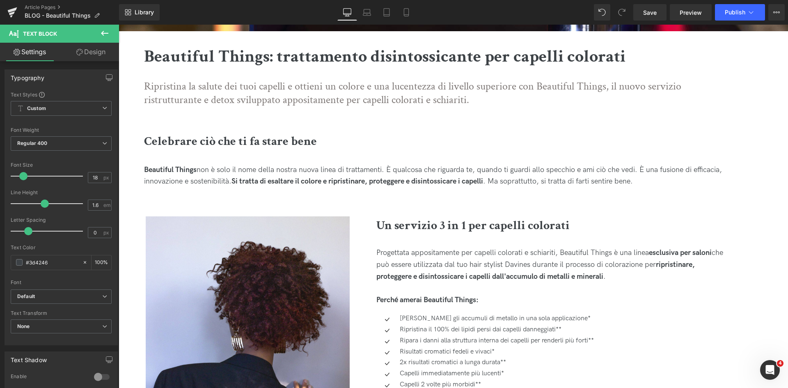
scroll to position [82, 0]
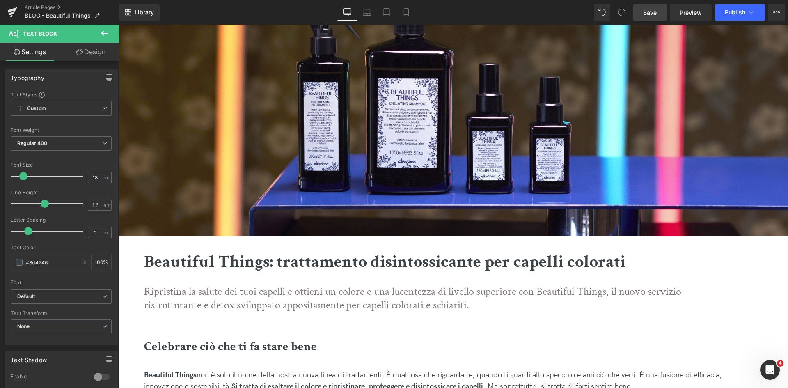
click at [646, 12] on span "Save" at bounding box center [650, 12] width 14 height 9
click at [653, 13] on span "Save" at bounding box center [650, 12] width 14 height 9
